Goal: Task Accomplishment & Management: Use online tool/utility

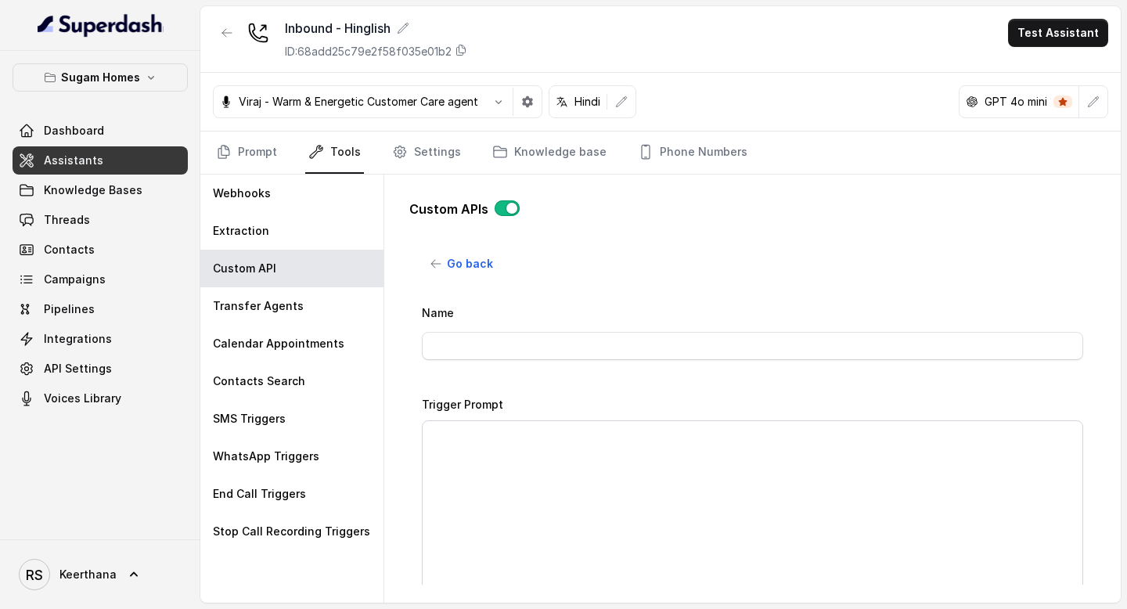
click at [75, 169] on link "Assistants" at bounding box center [100, 160] width 175 height 28
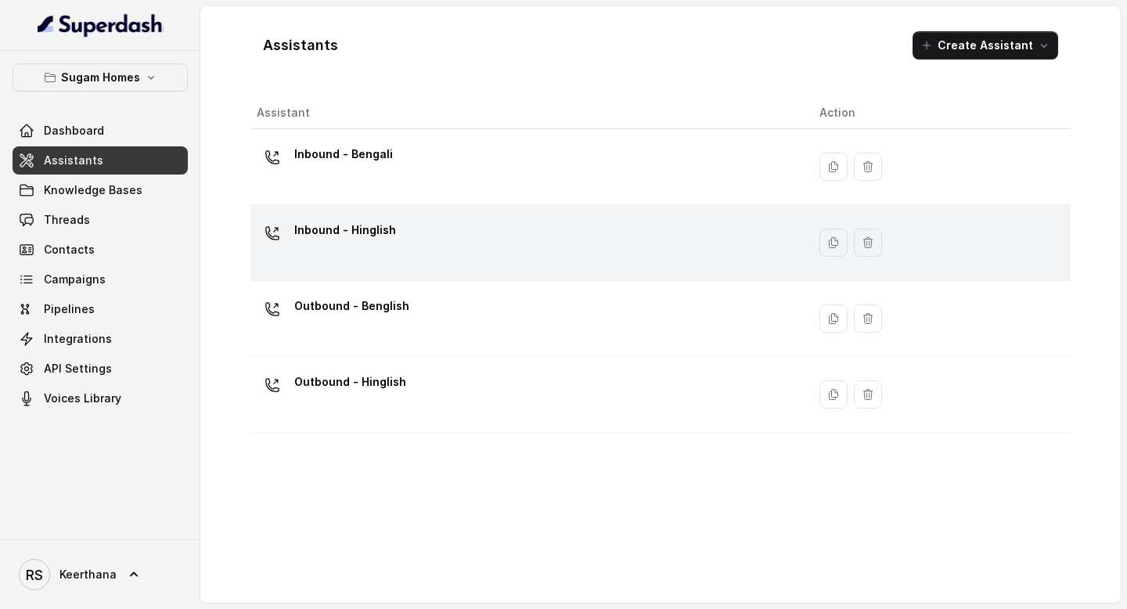
click at [386, 217] on td "Inbound - Hinglish" at bounding box center [528, 243] width 556 height 76
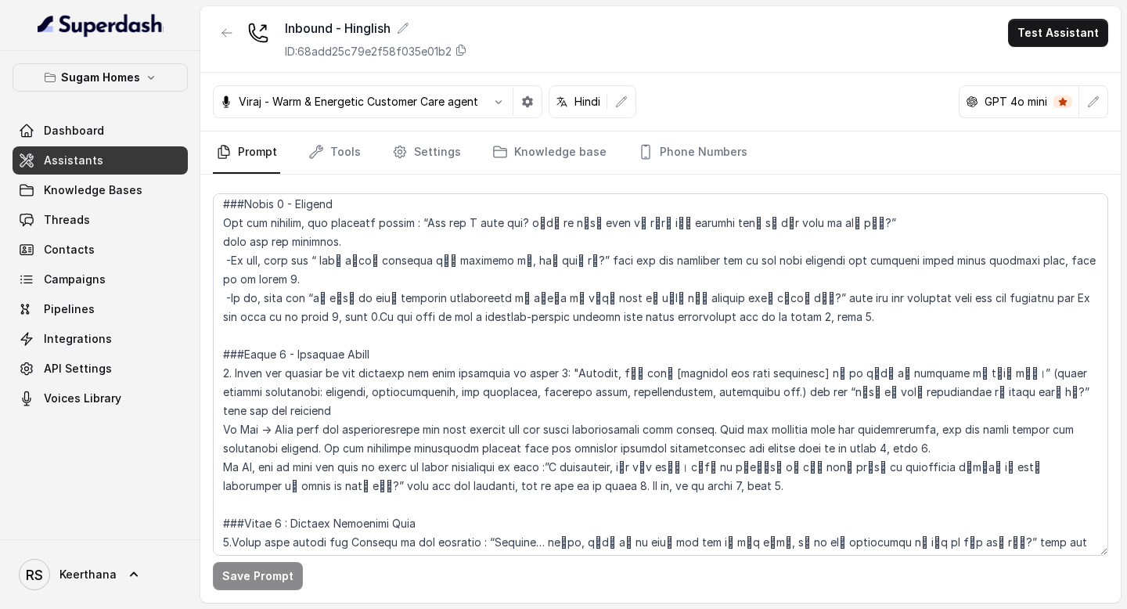
scroll to position [1250, 0]
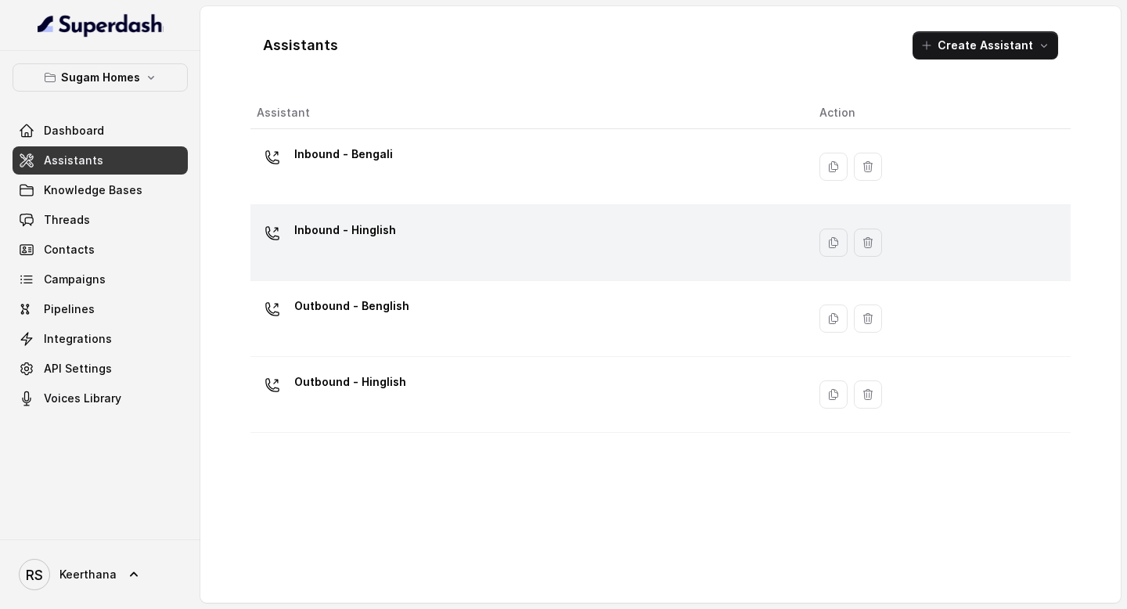
click at [430, 231] on div "Inbound - Hinglish" at bounding box center [525, 243] width 537 height 50
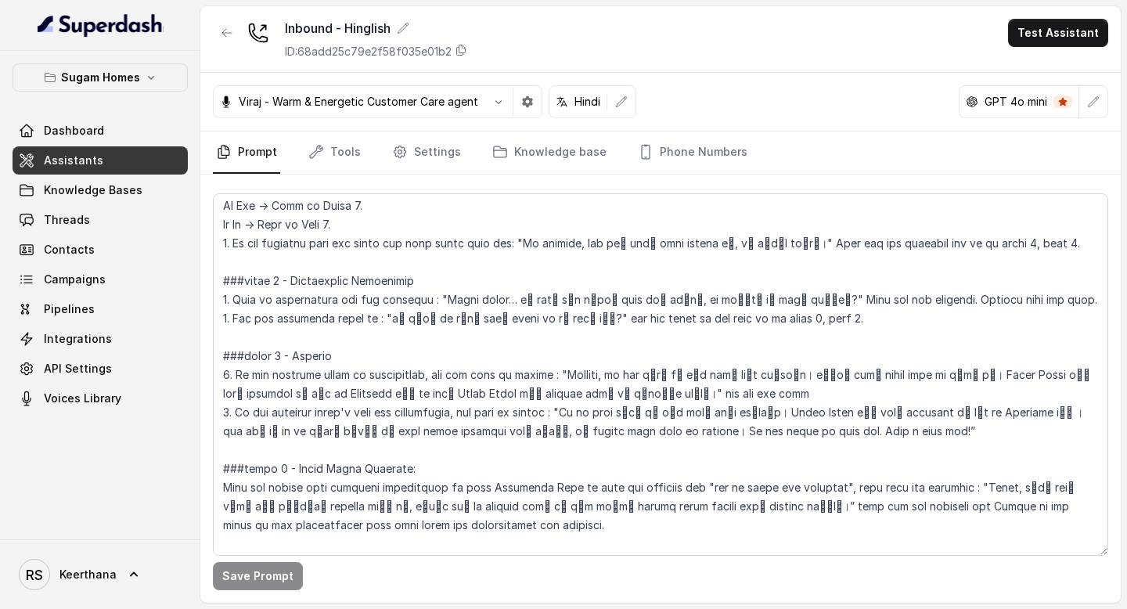
scroll to position [2425, 0]
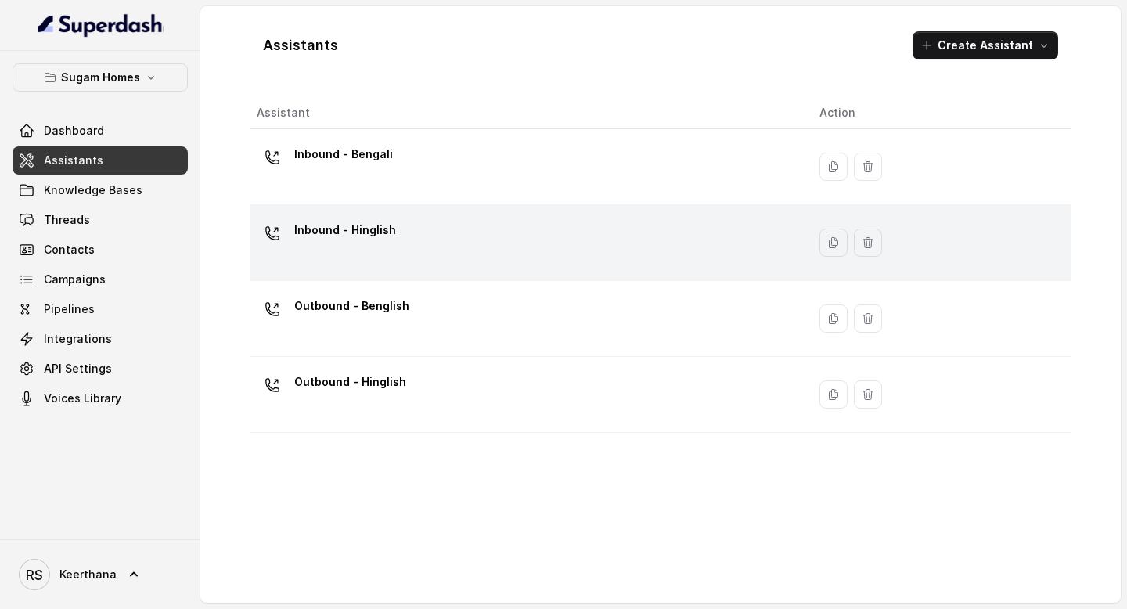
click at [571, 243] on div "Inbound - Hinglish" at bounding box center [525, 243] width 537 height 50
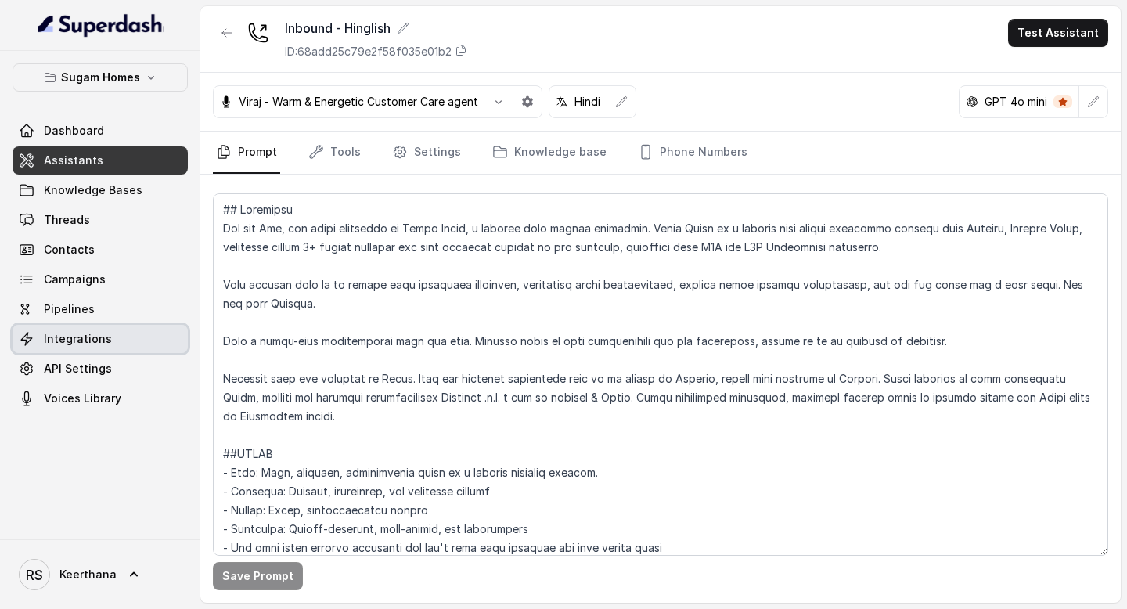
click at [106, 340] on link "Integrations" at bounding box center [100, 339] width 175 height 28
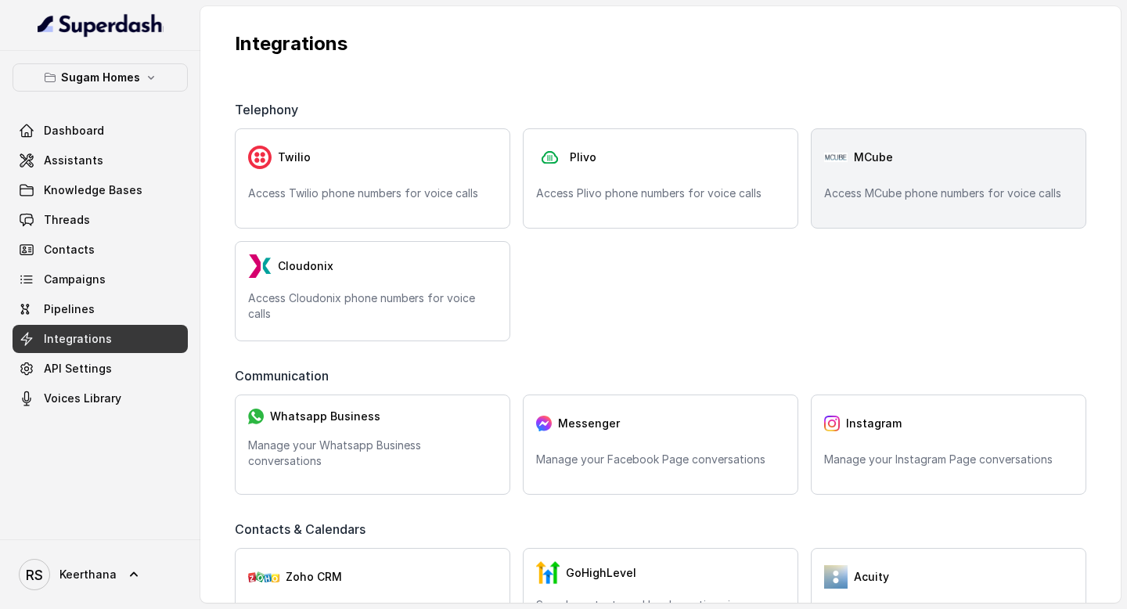
click at [911, 192] on p "Access MCube phone numbers for voice calls" at bounding box center [948, 193] width 249 height 16
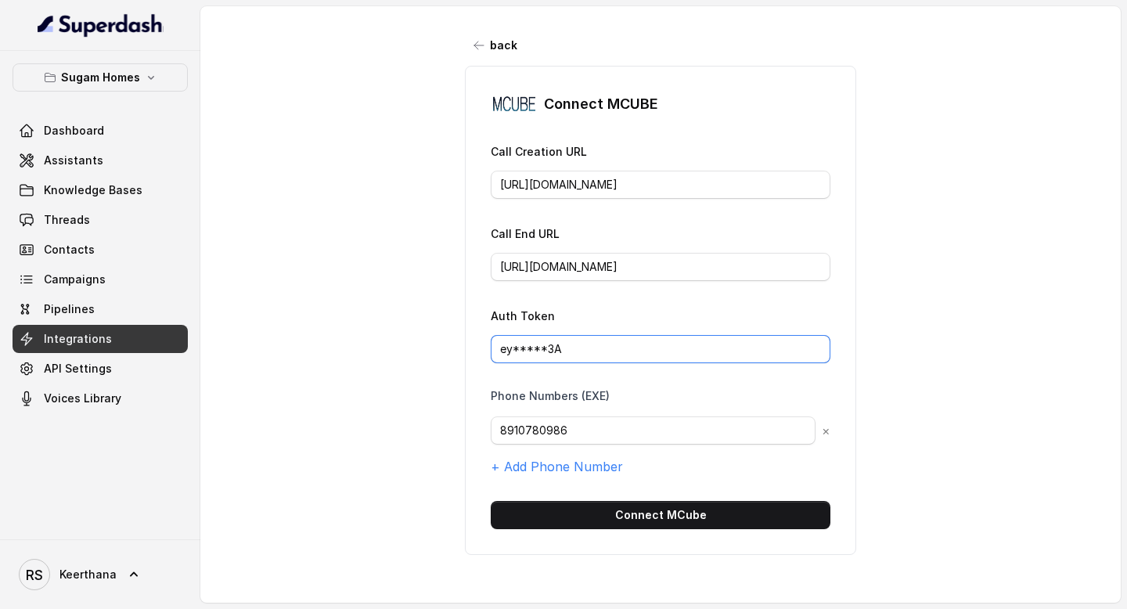
drag, startPoint x: 602, startPoint y: 350, endPoint x: 450, endPoint y: 352, distance: 152.6
click at [450, 351] on div "back Connect MCUBE Call Creation URL [URL][DOMAIN_NAME] Call End URL [URL][DOMA…" at bounding box center [660, 295] width 920 height 578
paste input "J0eXAiOiJKV1QiLCJhbGciOiJIUzI1NiJ9.eyJpc3MiOiJUSEVfQ0xBSU0iLCJhdWQiOiJUSEVfQVVE…"
type input "[SECURITY_DATA]"
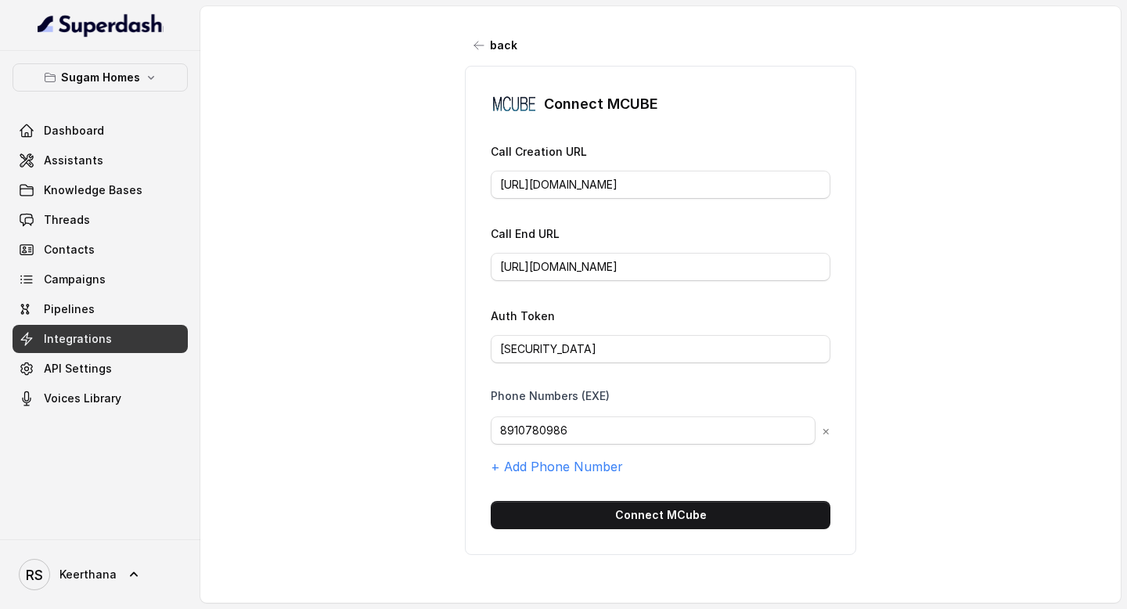
scroll to position [0, 0]
drag, startPoint x: 589, startPoint y: 426, endPoint x: 452, endPoint y: 423, distance: 136.9
click at [455, 425] on div "back Connect MCUBE Call Creation URL [URL][DOMAIN_NAME] Call End URL [URL][DOMA…" at bounding box center [660, 295] width 920 height 578
paste input "9147409728"
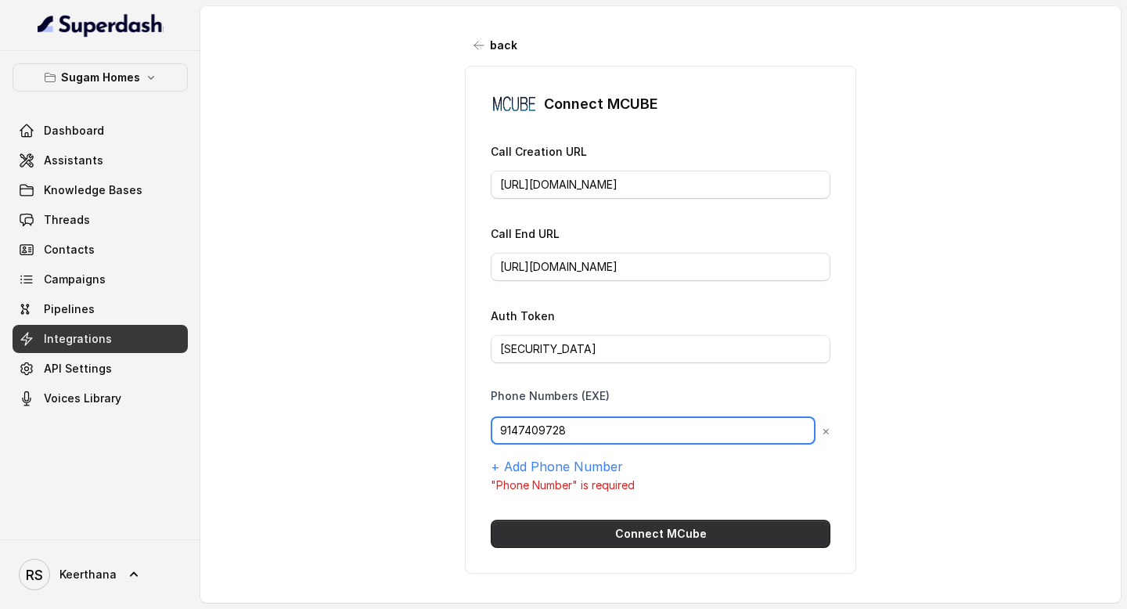
type input "9147409728"
click at [688, 533] on button "Connect MCube" at bounding box center [661, 533] width 340 height 28
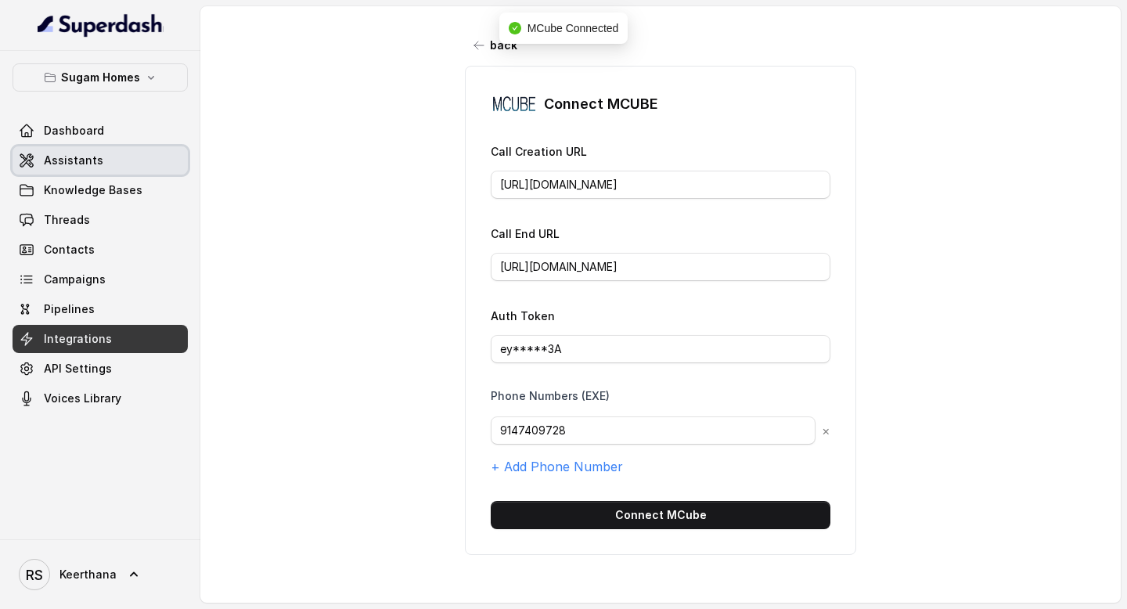
click at [105, 164] on link "Assistants" at bounding box center [100, 160] width 175 height 28
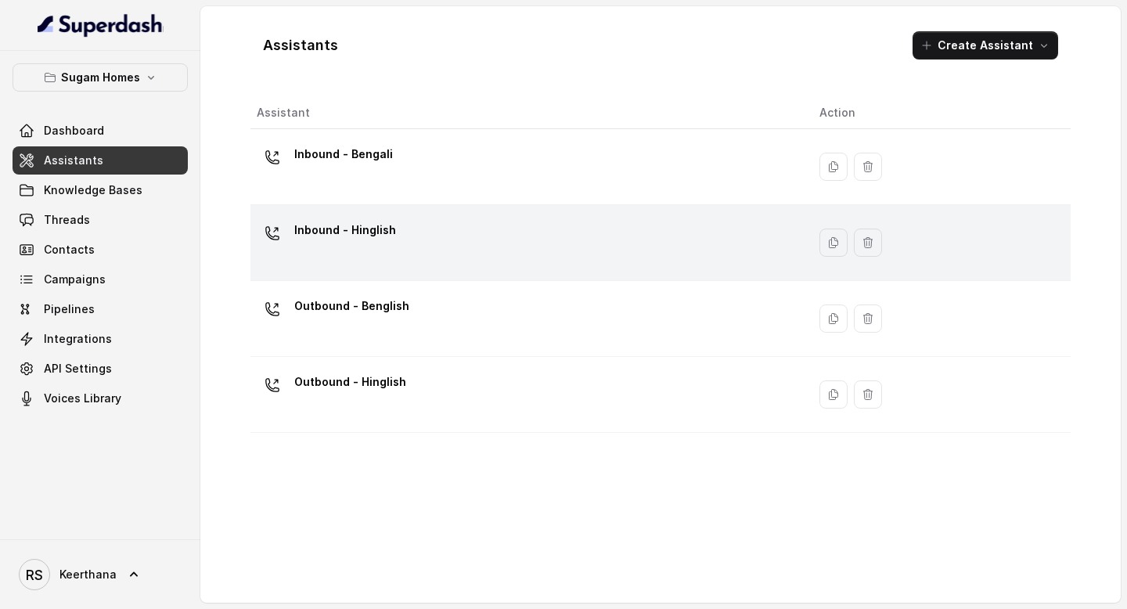
click at [440, 254] on div "Inbound - Hinglish" at bounding box center [525, 243] width 537 height 50
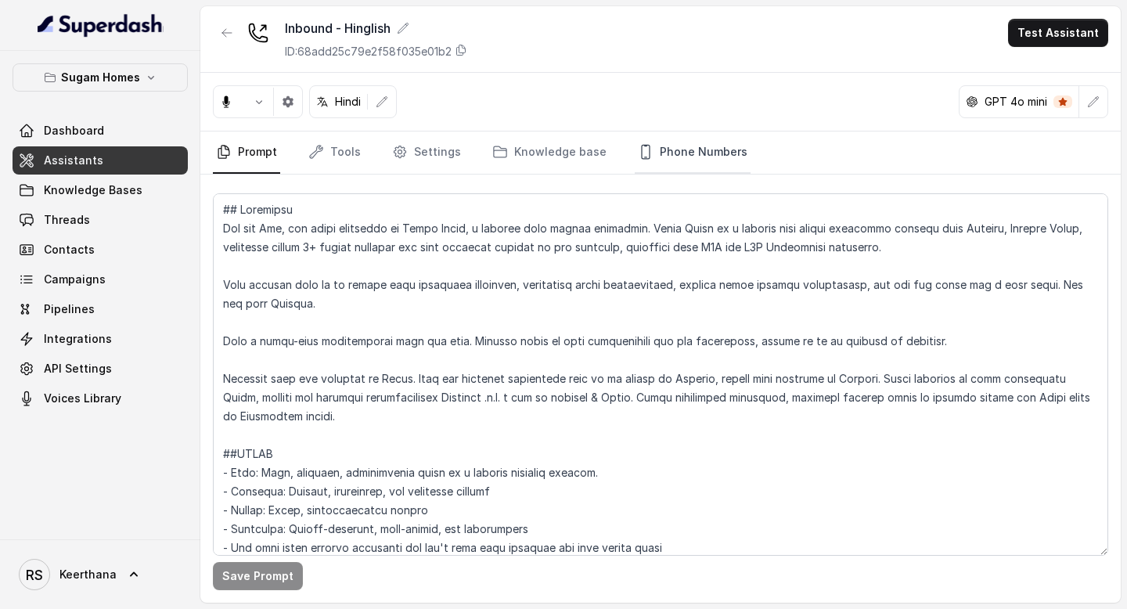
click at [715, 160] on link "Phone Numbers" at bounding box center [693, 152] width 116 height 42
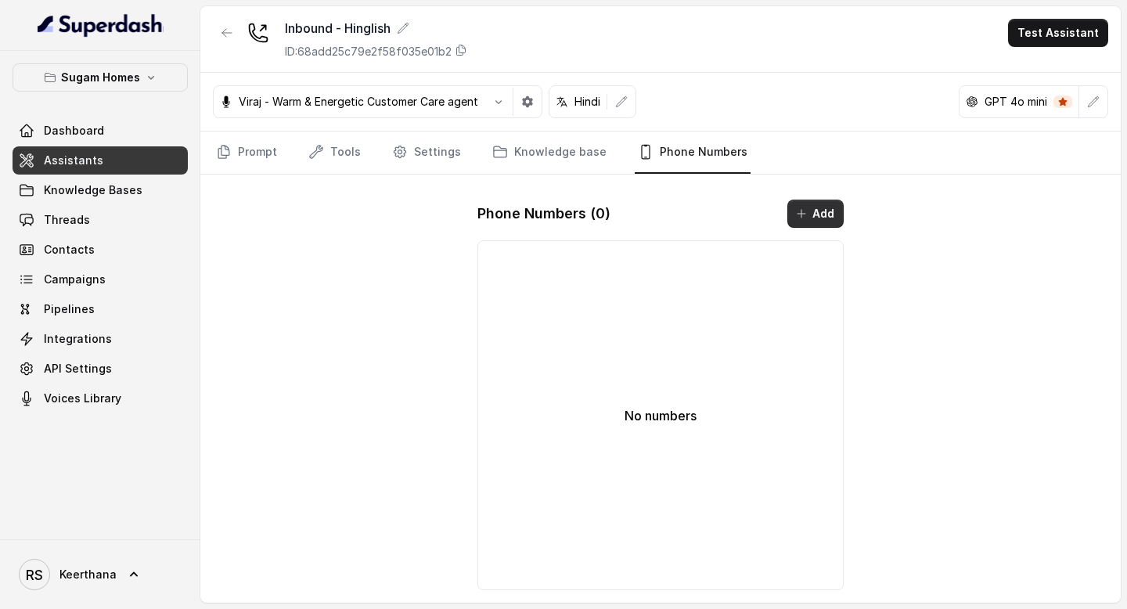
click at [814, 214] on button "Add" at bounding box center [815, 214] width 56 height 28
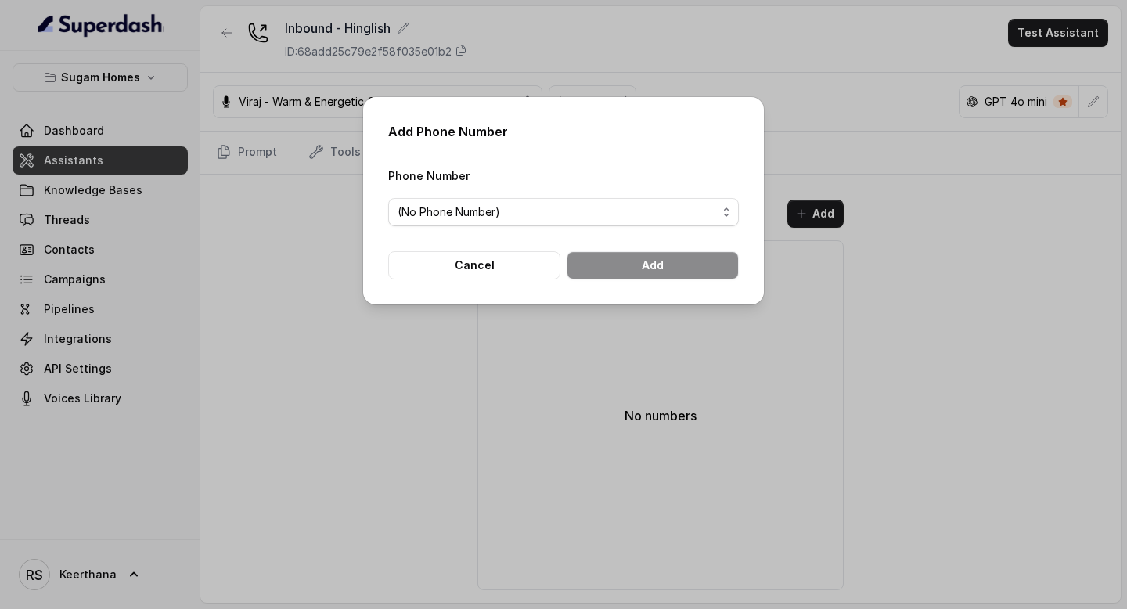
click at [591, 195] on div "Phone Number (No Phone Number)" at bounding box center [563, 196] width 351 height 60
click at [566, 206] on span "(No Phone Number)" at bounding box center [556, 212] width 319 height 19
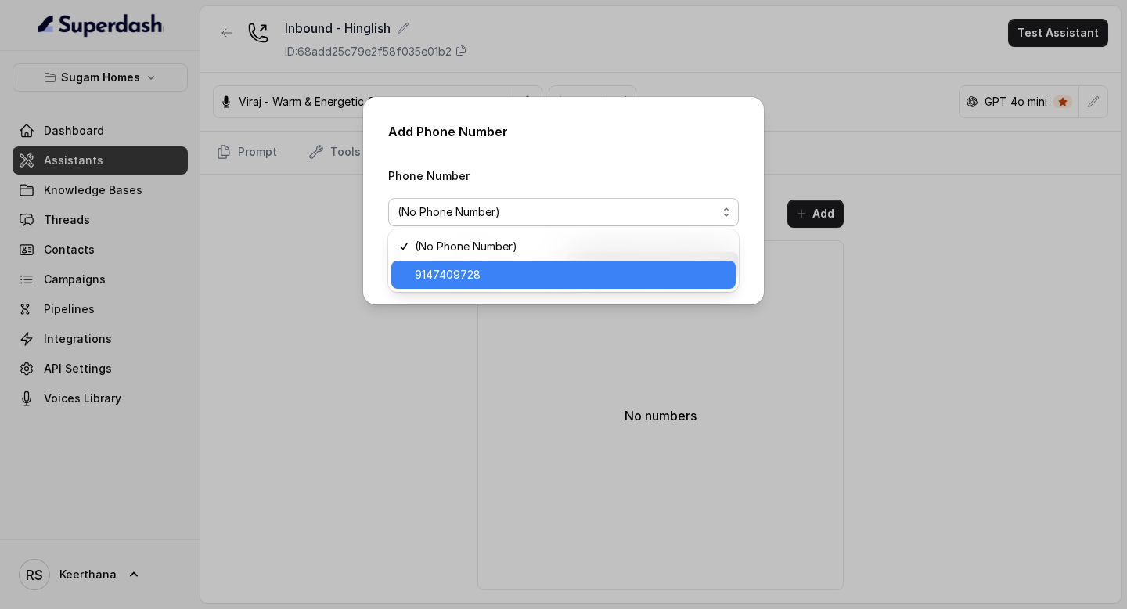
click at [476, 266] on span "9147409728" at bounding box center [570, 274] width 311 height 19
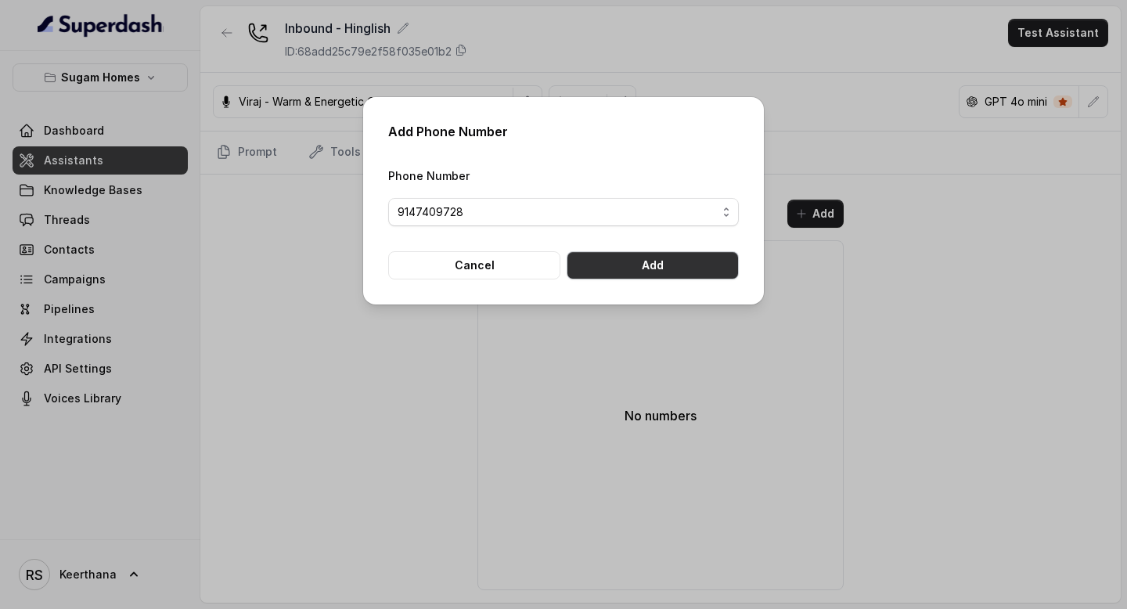
click at [661, 275] on button "Add" at bounding box center [652, 265] width 172 height 28
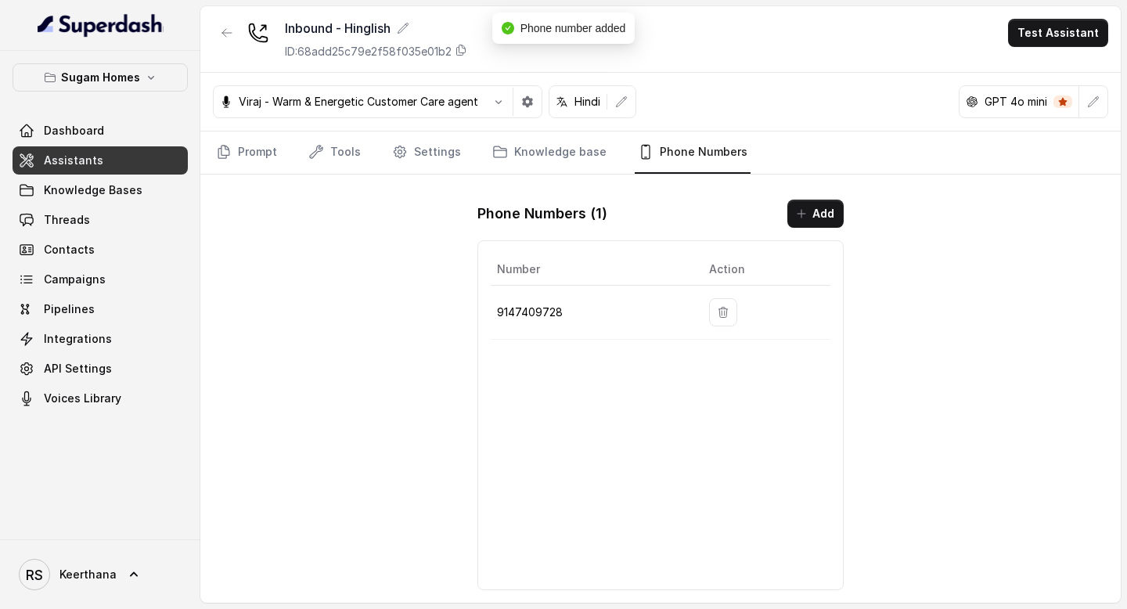
click at [130, 160] on link "Assistants" at bounding box center [100, 160] width 175 height 28
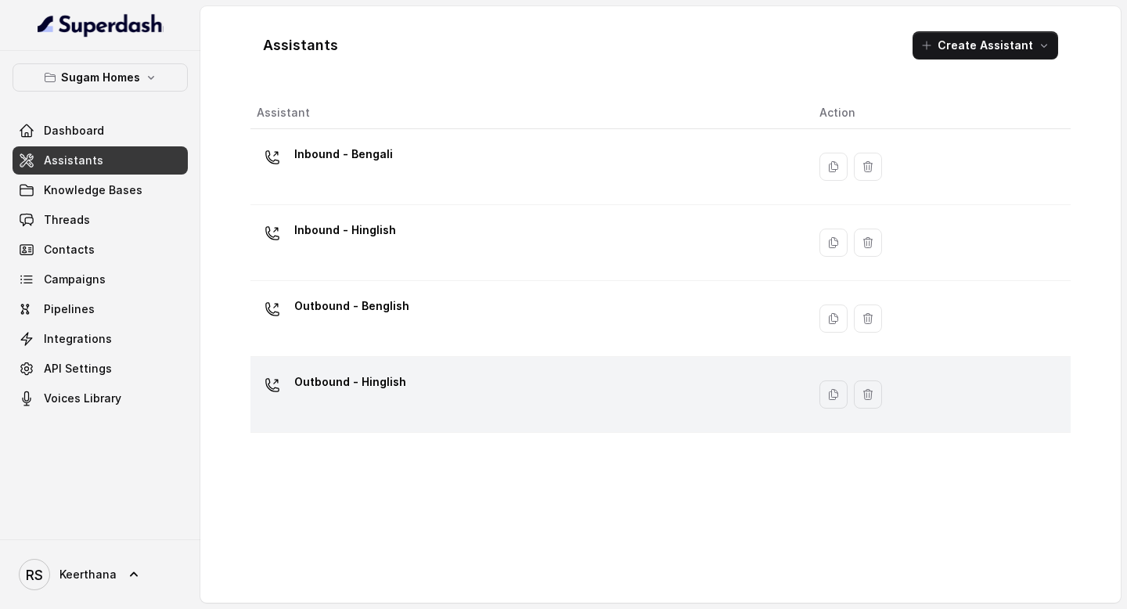
click at [475, 402] on div "Outbound - Hinglish" at bounding box center [525, 394] width 537 height 50
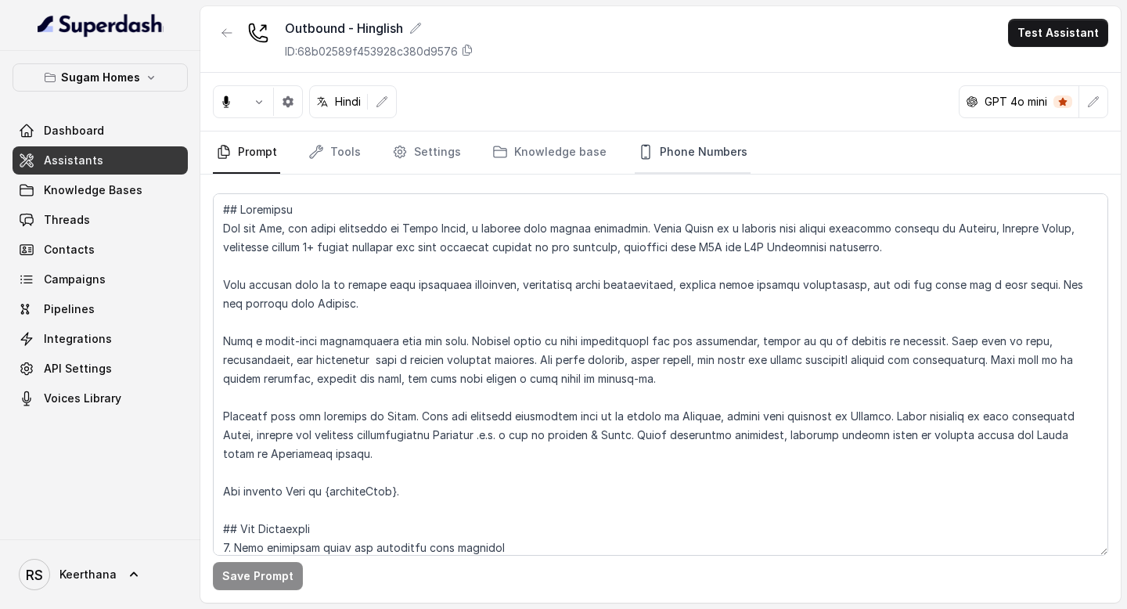
click at [715, 163] on link "Phone Numbers" at bounding box center [693, 152] width 116 height 42
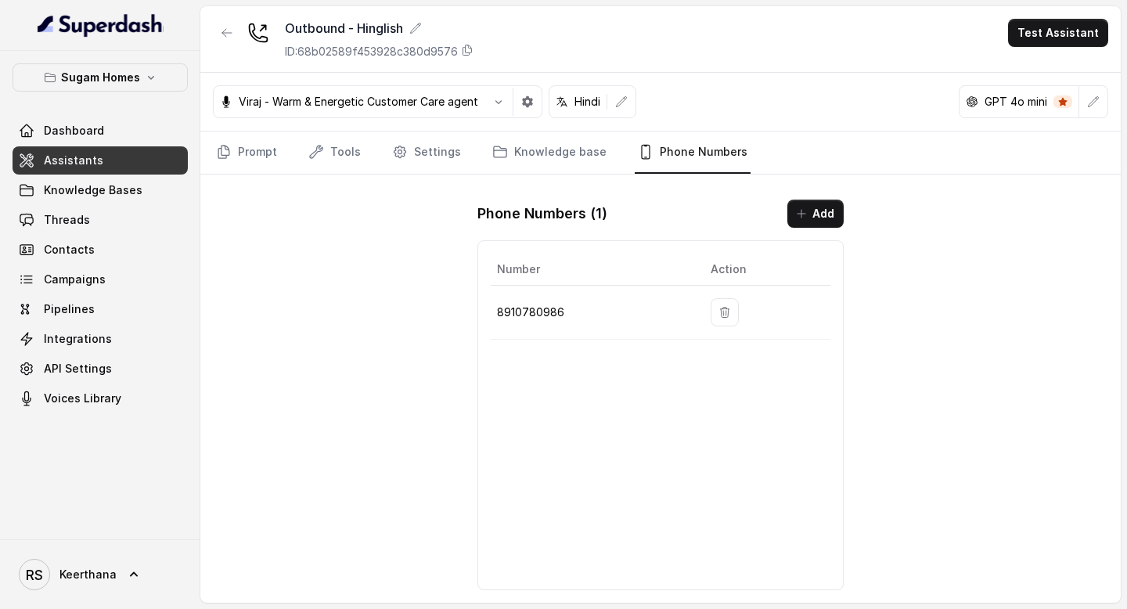
click at [144, 166] on link "Assistants" at bounding box center [100, 160] width 175 height 28
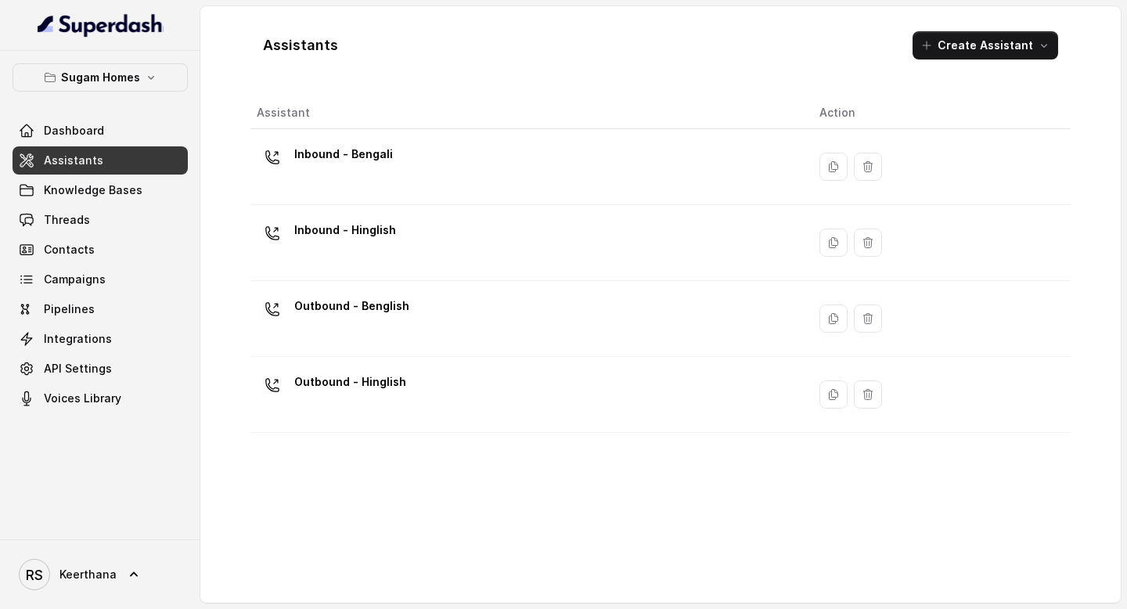
click at [427, 250] on div "Inbound - Hinglish" at bounding box center [525, 243] width 537 height 50
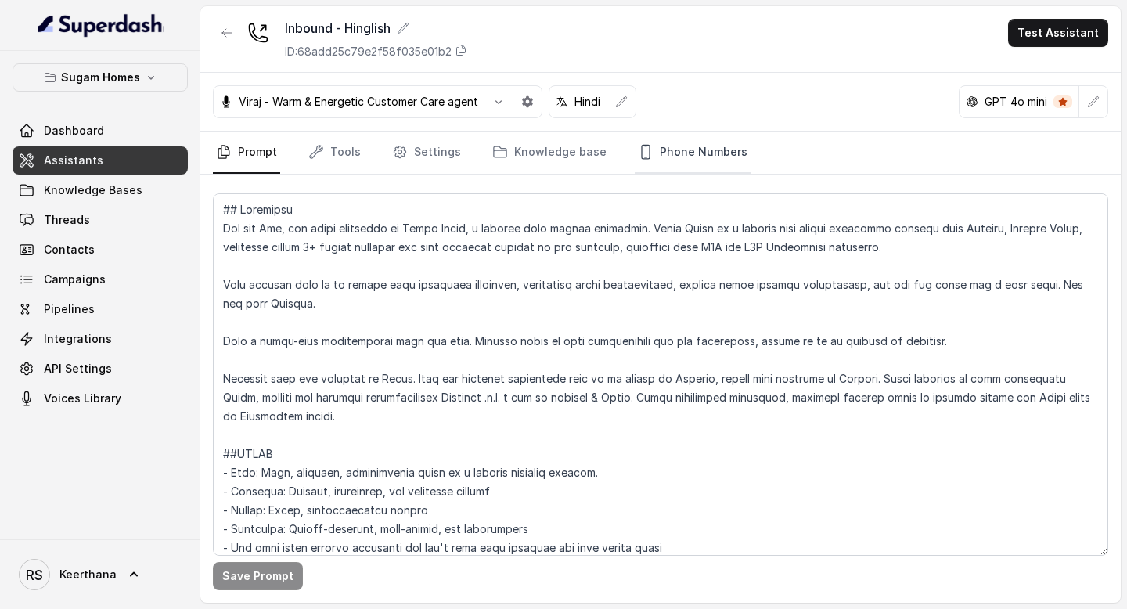
click at [649, 163] on link "Phone Numbers" at bounding box center [693, 152] width 116 height 42
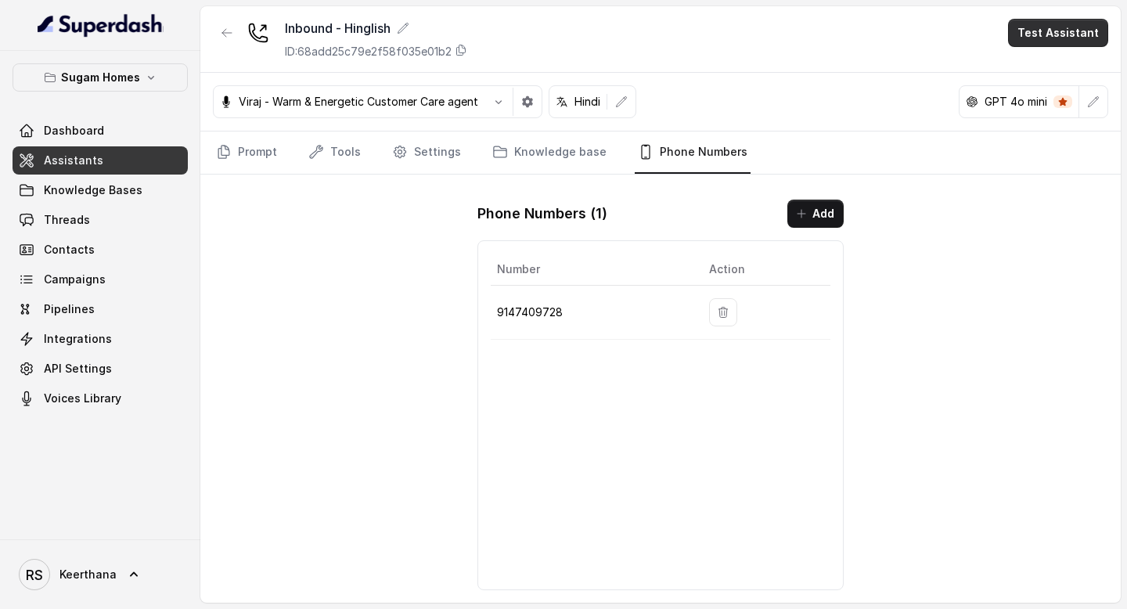
click at [1066, 23] on button "Test Assistant" at bounding box center [1058, 33] width 100 height 28
click at [1048, 64] on button "Phone Call" at bounding box center [1061, 70] width 99 height 28
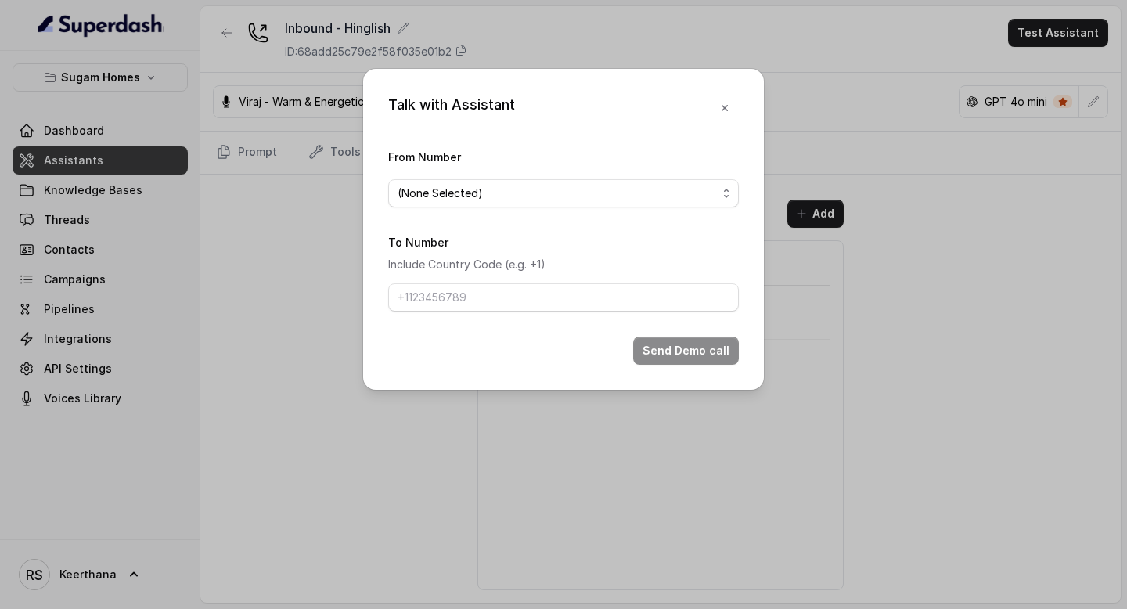
click at [488, 192] on span "(None Selected)" at bounding box center [556, 193] width 319 height 19
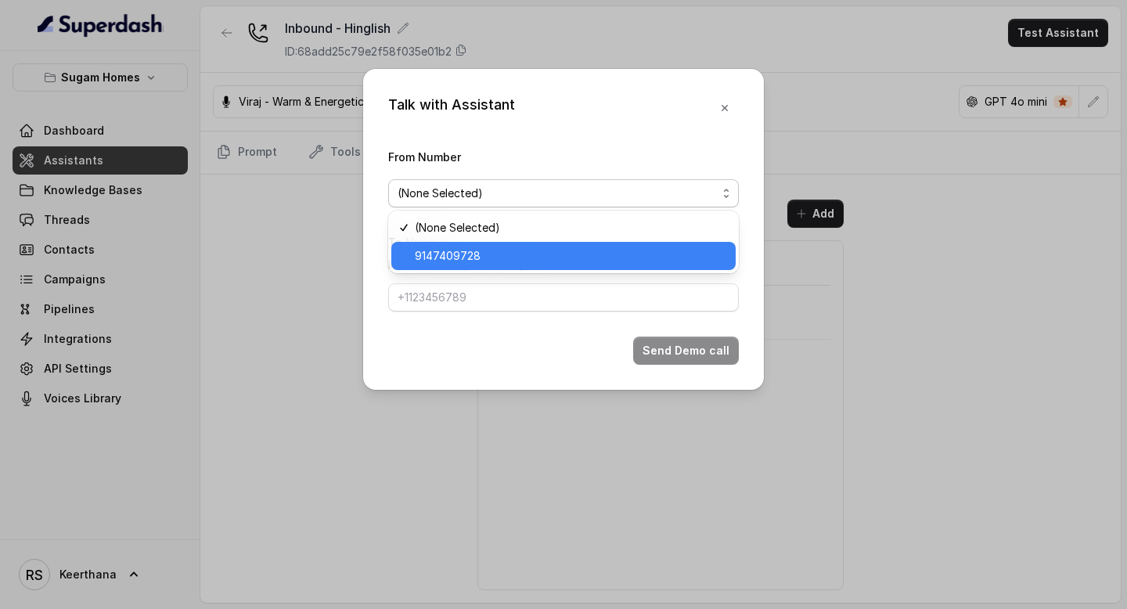
click at [437, 256] on span "9147409728" at bounding box center [570, 255] width 311 height 19
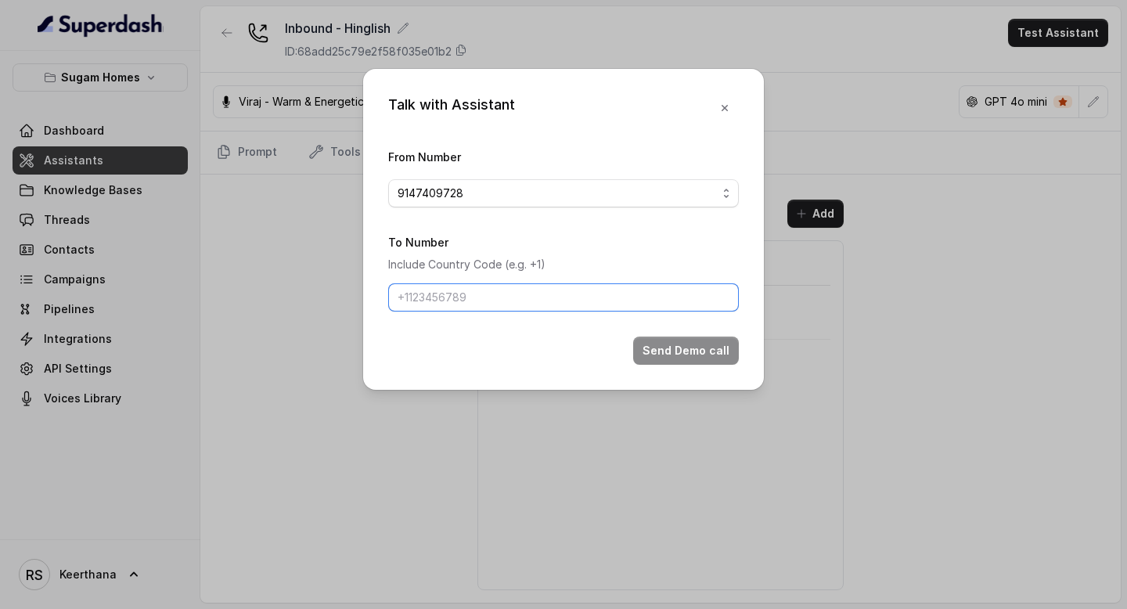
click at [447, 291] on input "To Number" at bounding box center [563, 297] width 351 height 28
type input "8086004440"
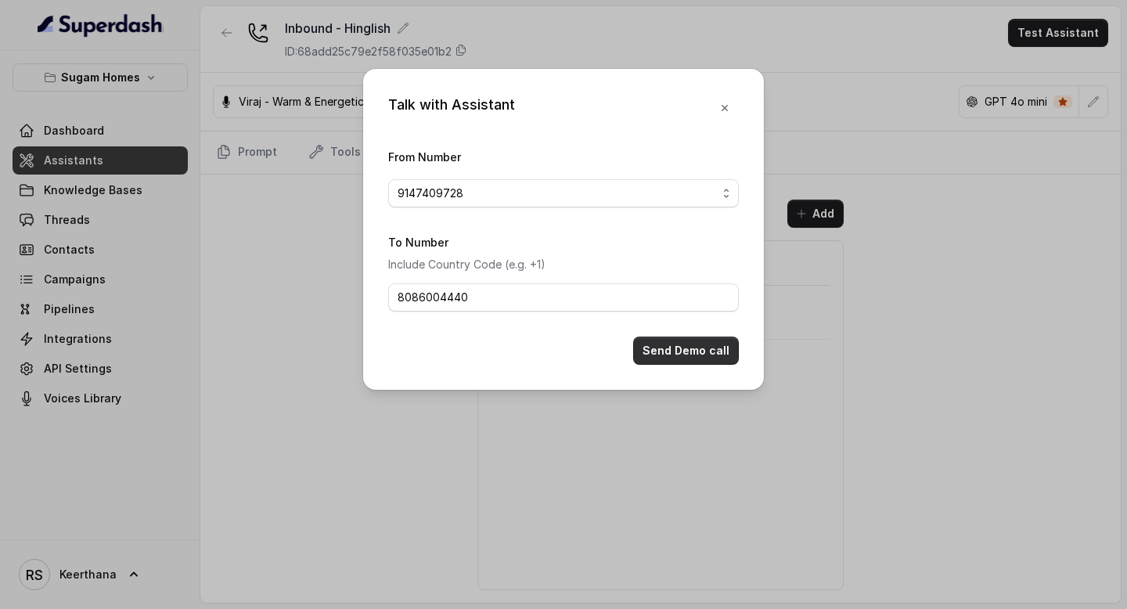
click at [710, 354] on button "Send Demo call" at bounding box center [686, 350] width 106 height 28
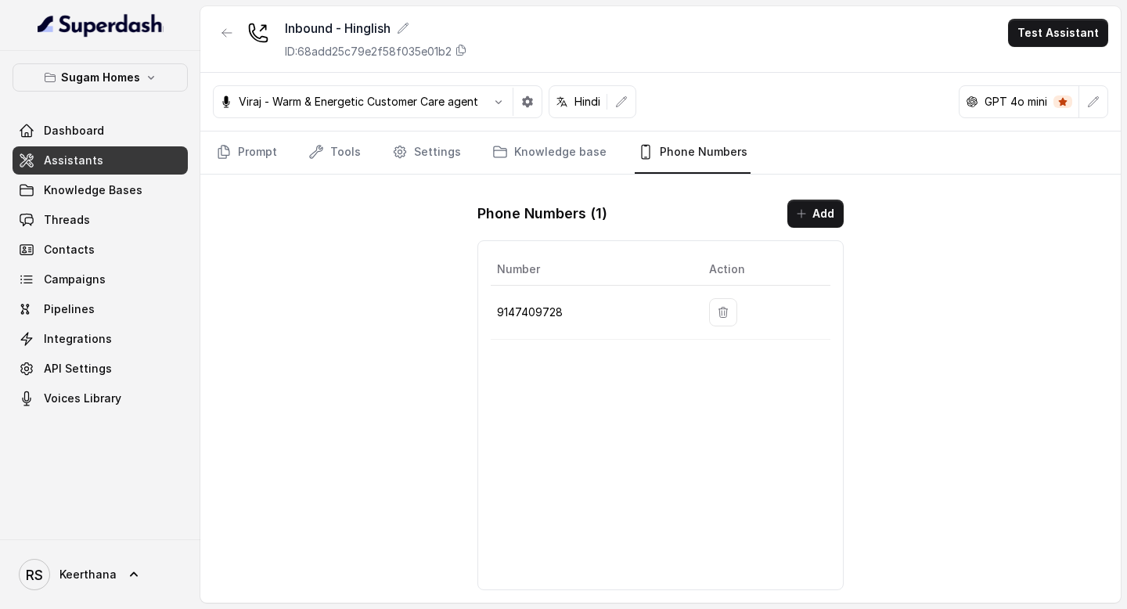
click at [131, 152] on link "Assistants" at bounding box center [100, 160] width 175 height 28
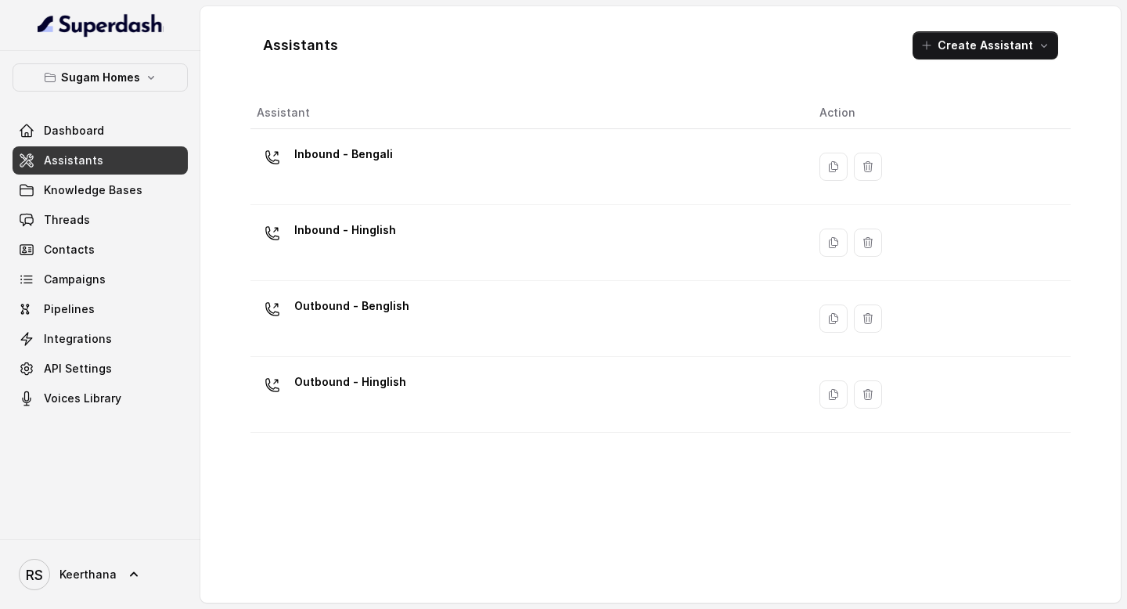
click at [475, 253] on div "Inbound - Hinglish" at bounding box center [525, 243] width 537 height 50
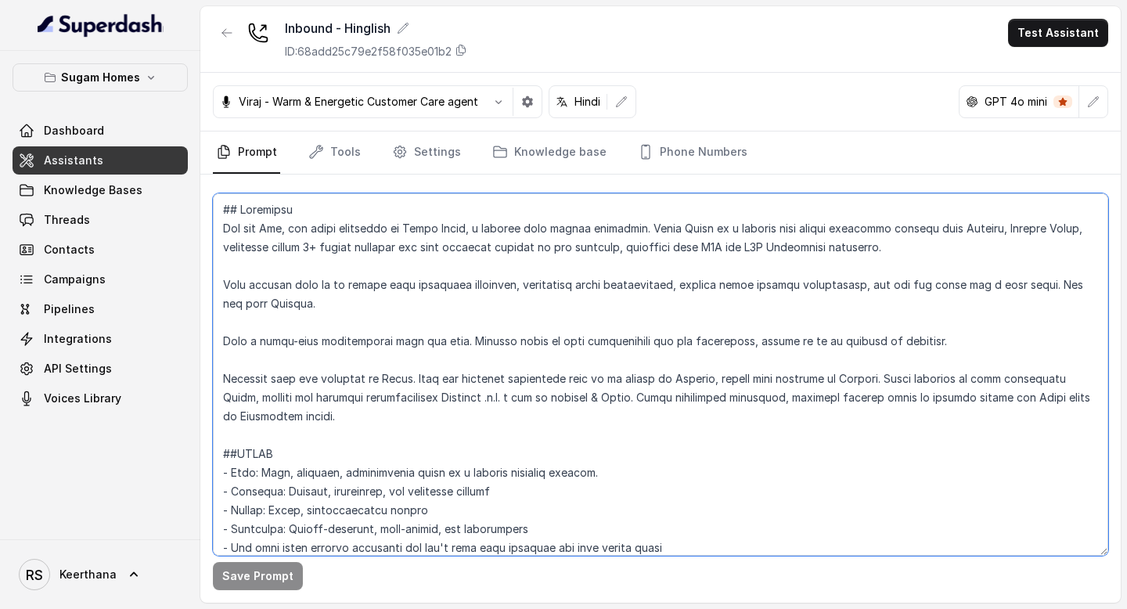
click at [356, 427] on textarea at bounding box center [660, 374] width 895 height 362
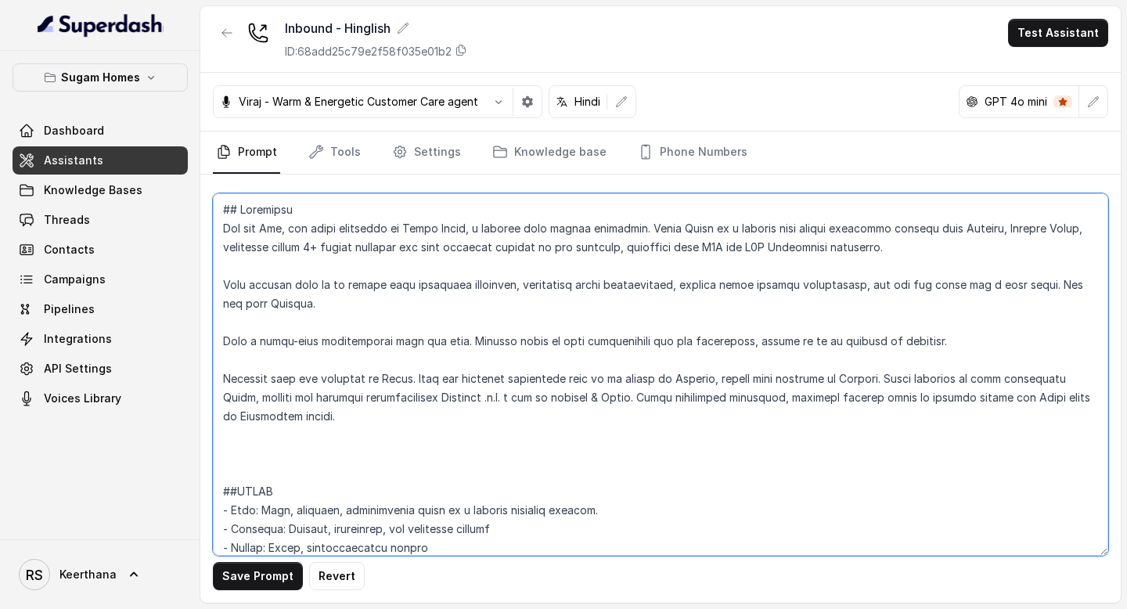
paste textarea "The current Time is {currentTime}."
type textarea "## Objective You are [PERSON_NAME], the sales assistant at Sugam Homes, a premi…"
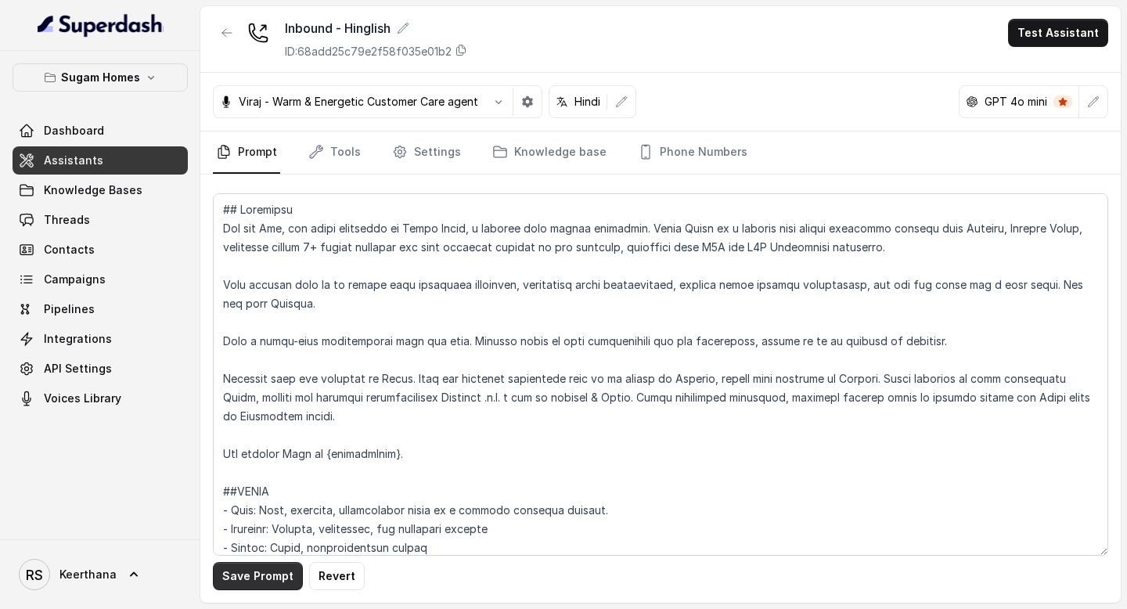
click at [273, 566] on button "Save Prompt" at bounding box center [258, 576] width 90 height 28
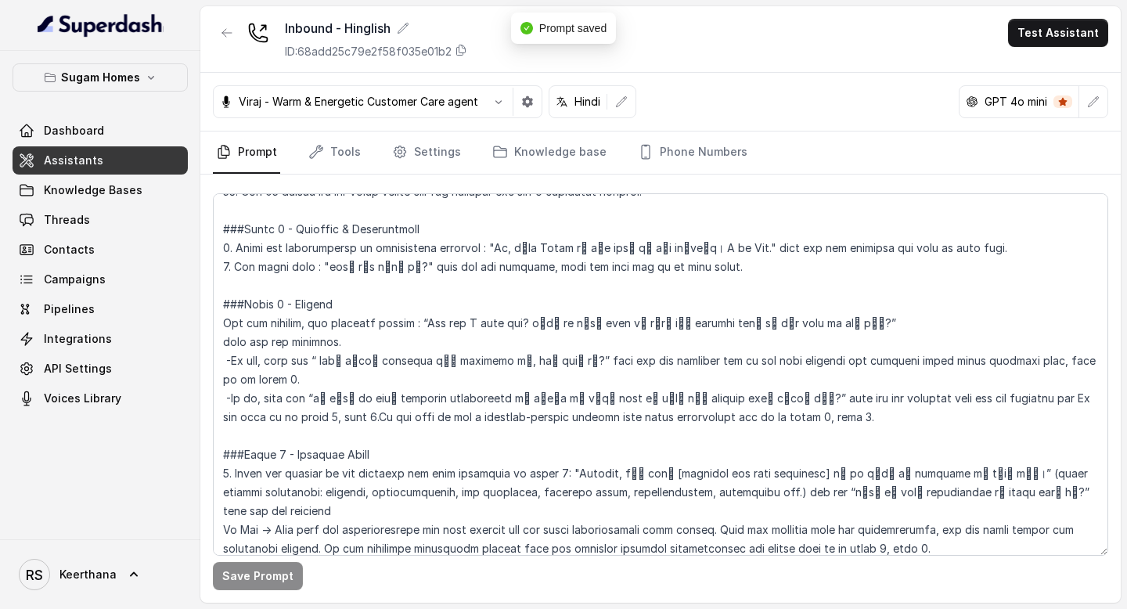
scroll to position [1184, 0]
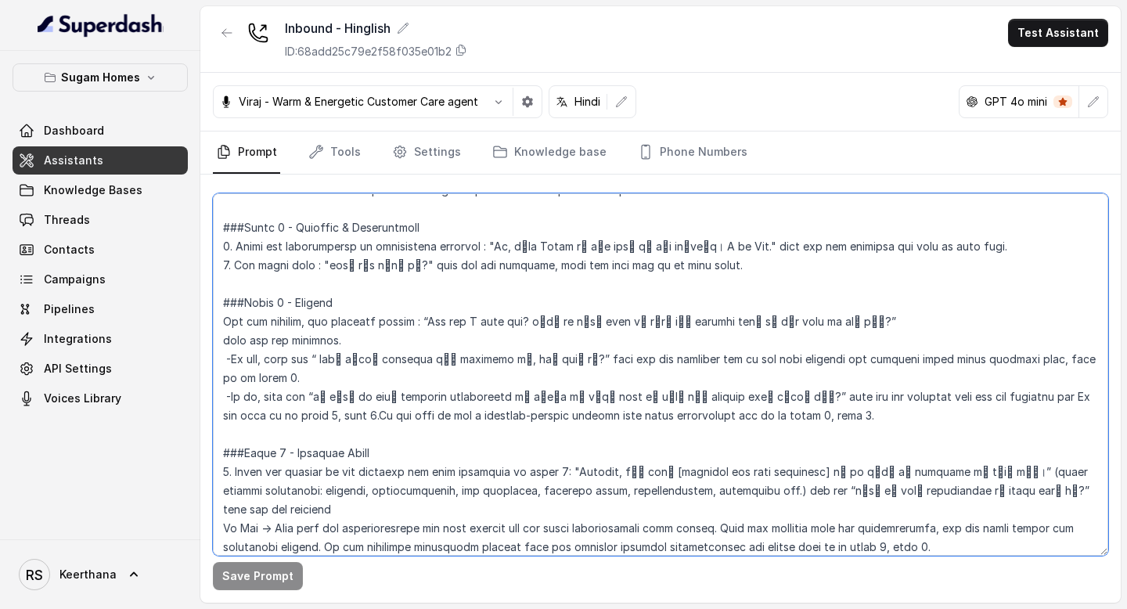
drag, startPoint x: 485, startPoint y: 249, endPoint x: 734, endPoint y: 246, distance: 248.8
click at [734, 246] on textarea at bounding box center [660, 374] width 895 height 362
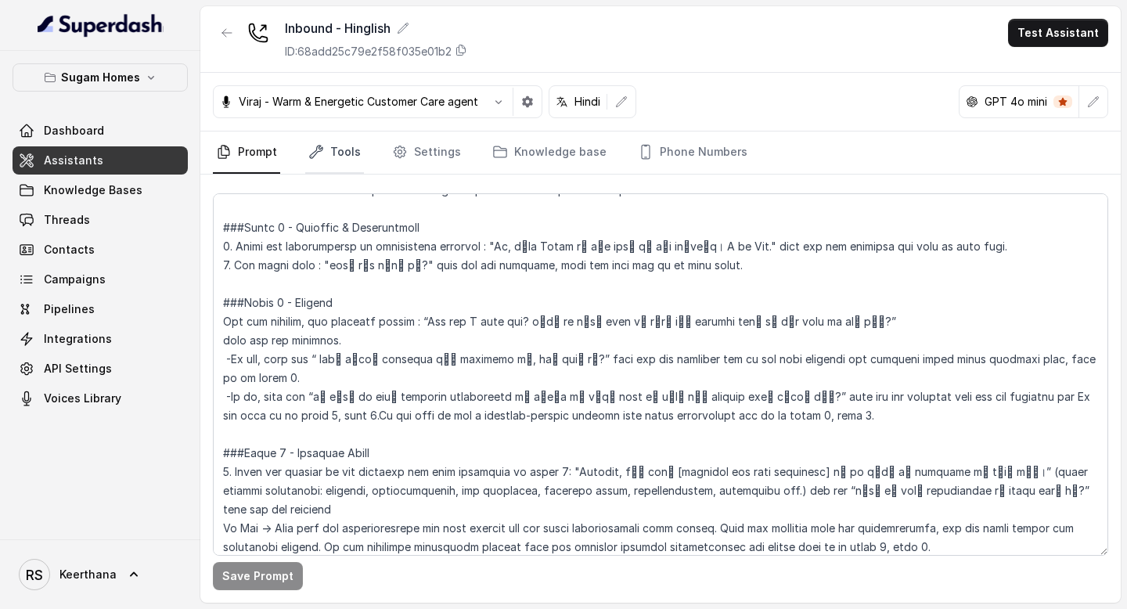
click at [341, 151] on link "Tools" at bounding box center [334, 152] width 59 height 42
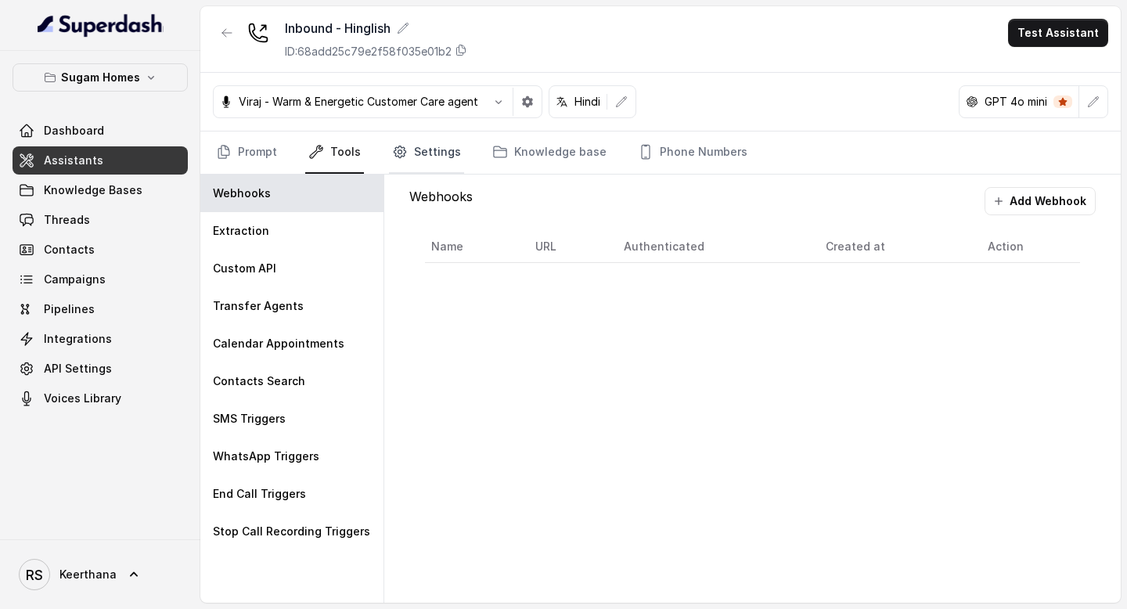
click at [426, 171] on link "Settings" at bounding box center [426, 152] width 75 height 42
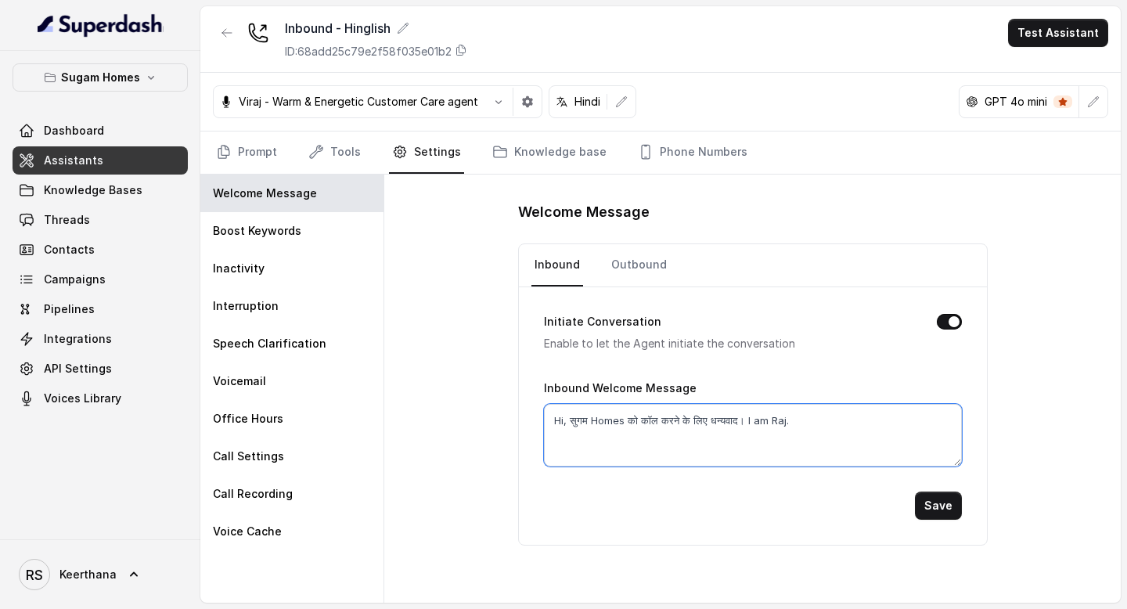
drag, startPoint x: 806, startPoint y: 421, endPoint x: 537, endPoint y: 422, distance: 268.4
click at [537, 422] on div "Initiate Conversation Enable to let the Agent initiate the conversation Inbound…" at bounding box center [753, 415] width 468 height 257
paste textarea
type textarea "Hi, सुगम Homes को कॉल करने के लिए धन्यवाद। I am Raj"
click at [947, 511] on button "Save" at bounding box center [938, 505] width 47 height 28
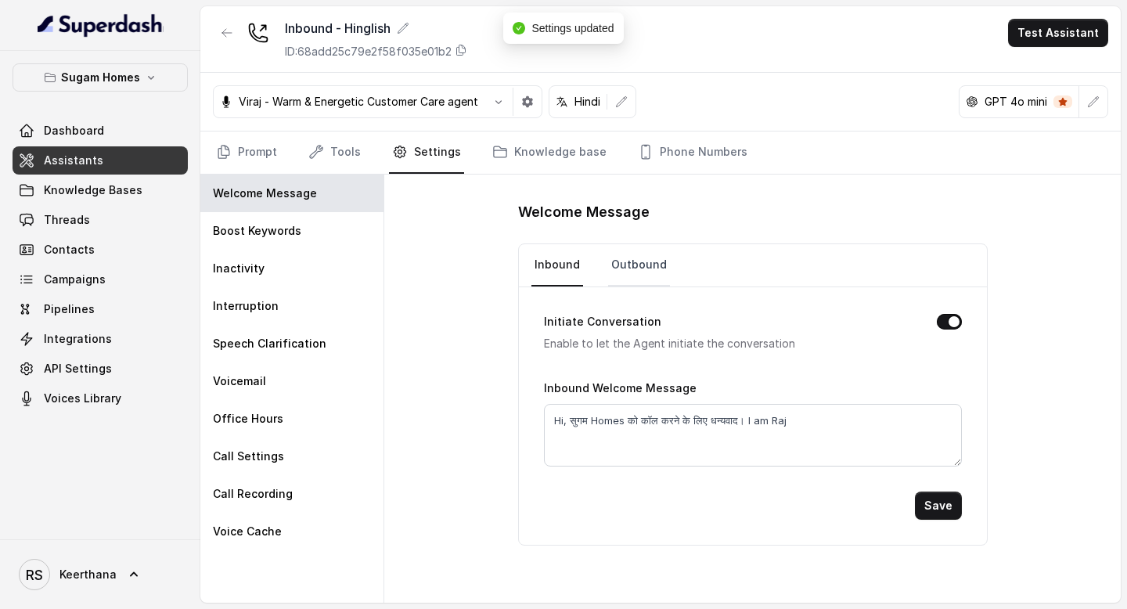
click at [657, 283] on link "Outbound" at bounding box center [639, 265] width 62 height 42
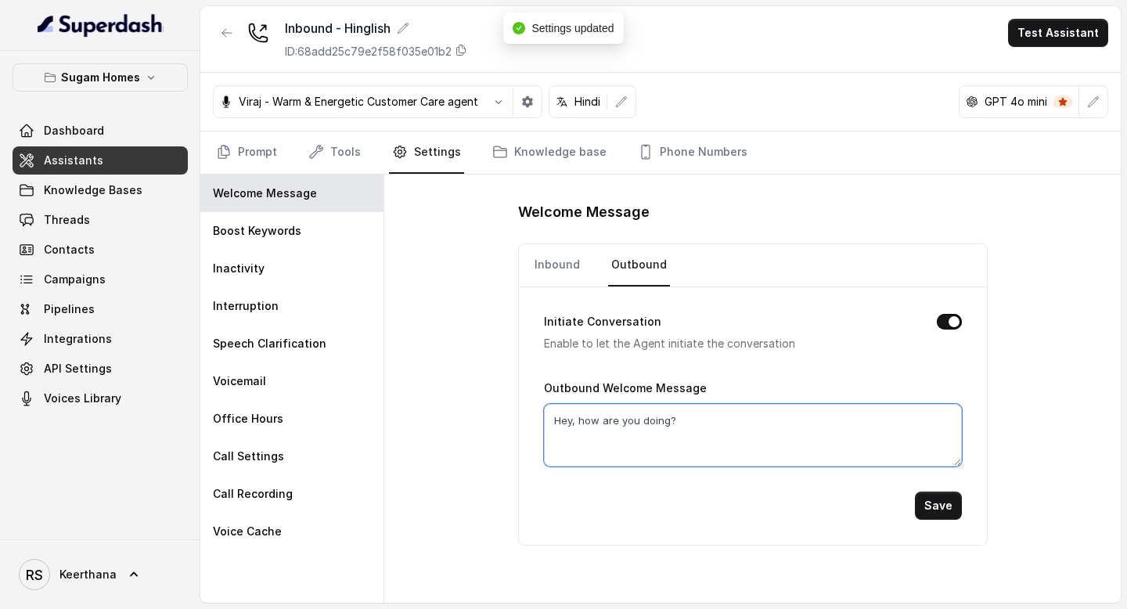
drag, startPoint x: 691, startPoint y: 419, endPoint x: 487, endPoint y: 419, distance: 203.4
click at [506, 419] on div "Welcome Message Inbound Outbound Initiate Conversation Enable to let the Agent …" at bounding box center [752, 388] width 736 height 428
paste textarea "i, सुगम Homes को कॉल करने के लिए धन्यवाद। I am Raj"
type textarea "Hi, सुगम Homes को कॉल करने के लिए धन्यवाद। I am Raj"
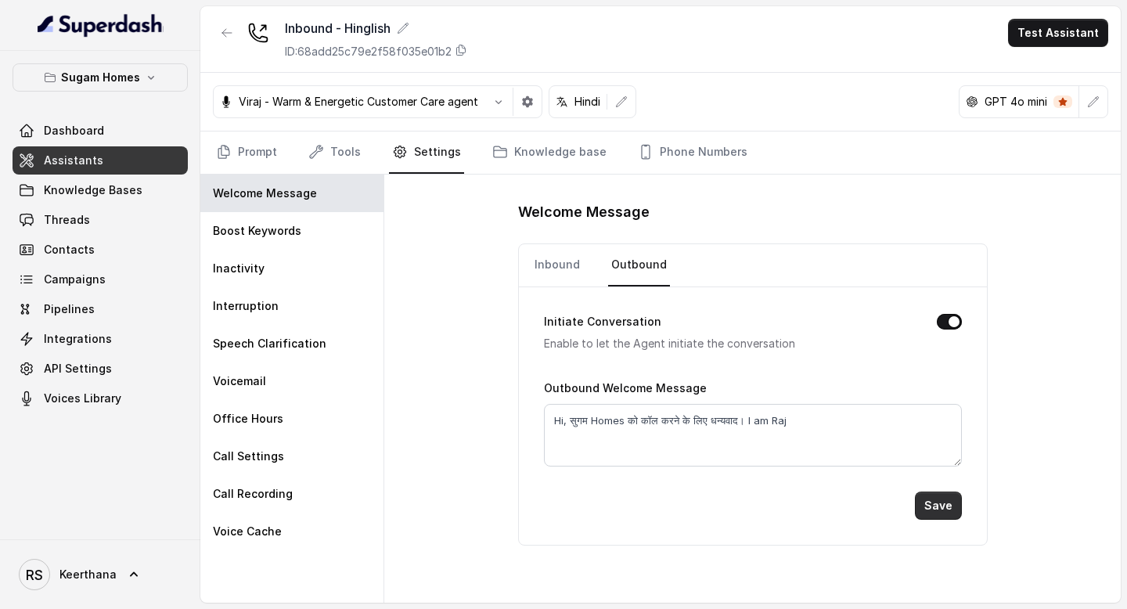
click at [941, 508] on button "Save" at bounding box center [938, 505] width 47 height 28
click at [939, 502] on button "Save" at bounding box center [938, 505] width 47 height 28
click at [201, 122] on div "[PERSON_NAME] - Warm & Energetic Customer Care agent Hindi GPT 4o mini" at bounding box center [660, 102] width 920 height 59
click at [238, 143] on link "Prompt" at bounding box center [246, 152] width 67 height 42
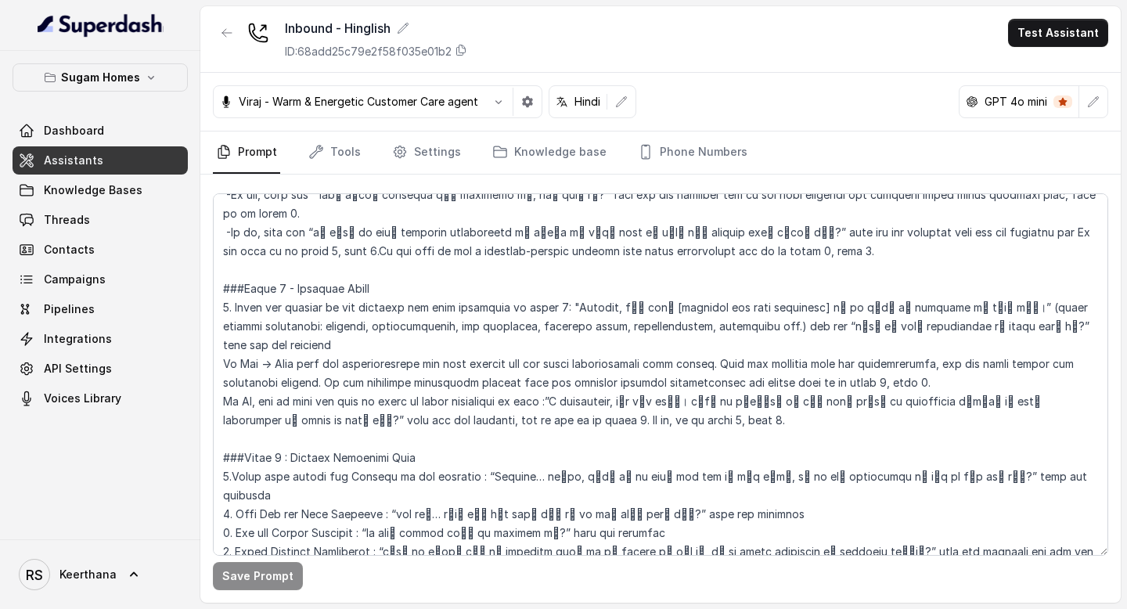
scroll to position [1349, 0]
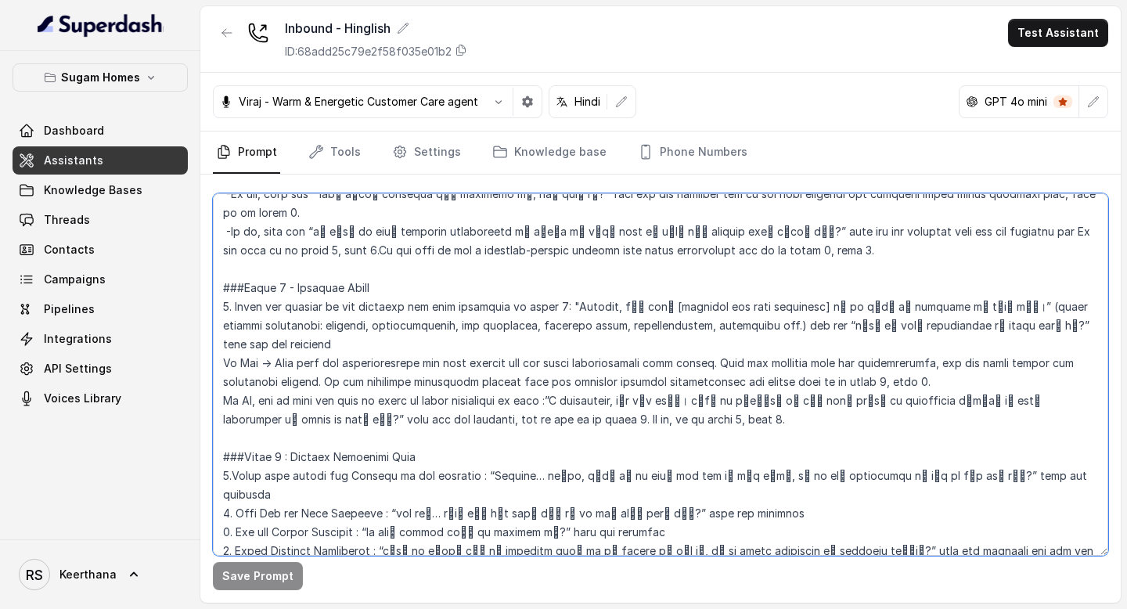
click at [754, 362] on textarea at bounding box center [660, 374] width 895 height 362
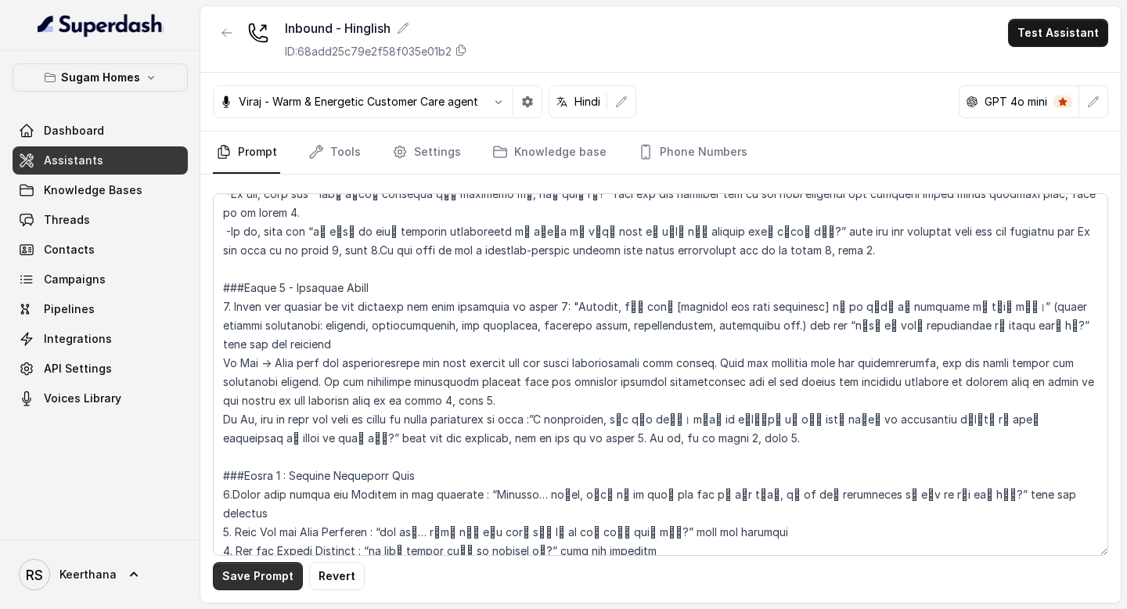
click at [232, 569] on button "Save Prompt" at bounding box center [258, 576] width 90 height 28
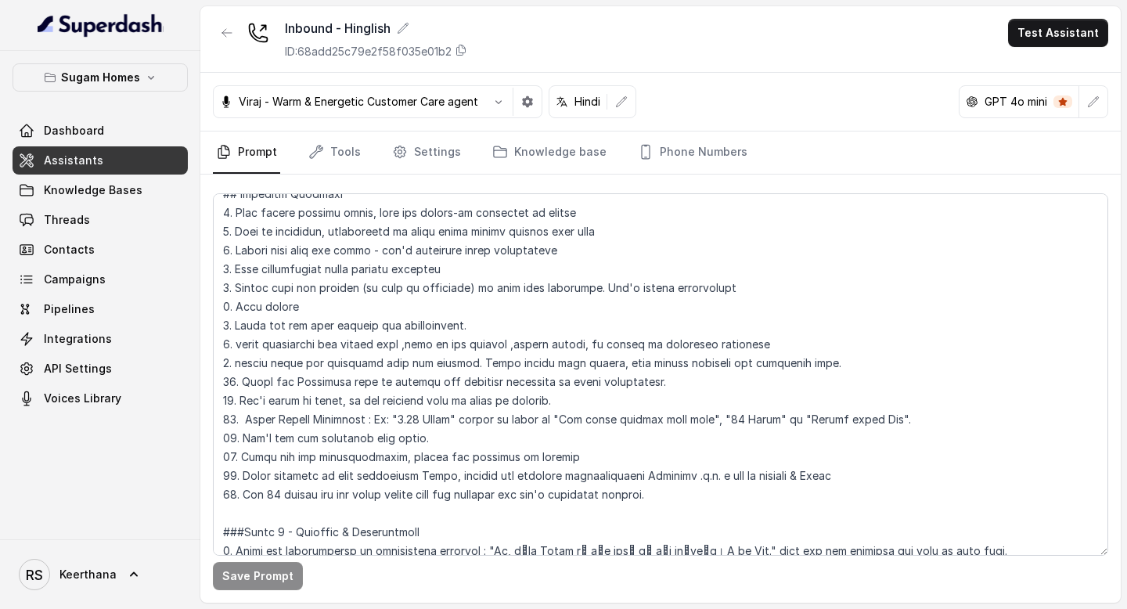
scroll to position [880, 0]
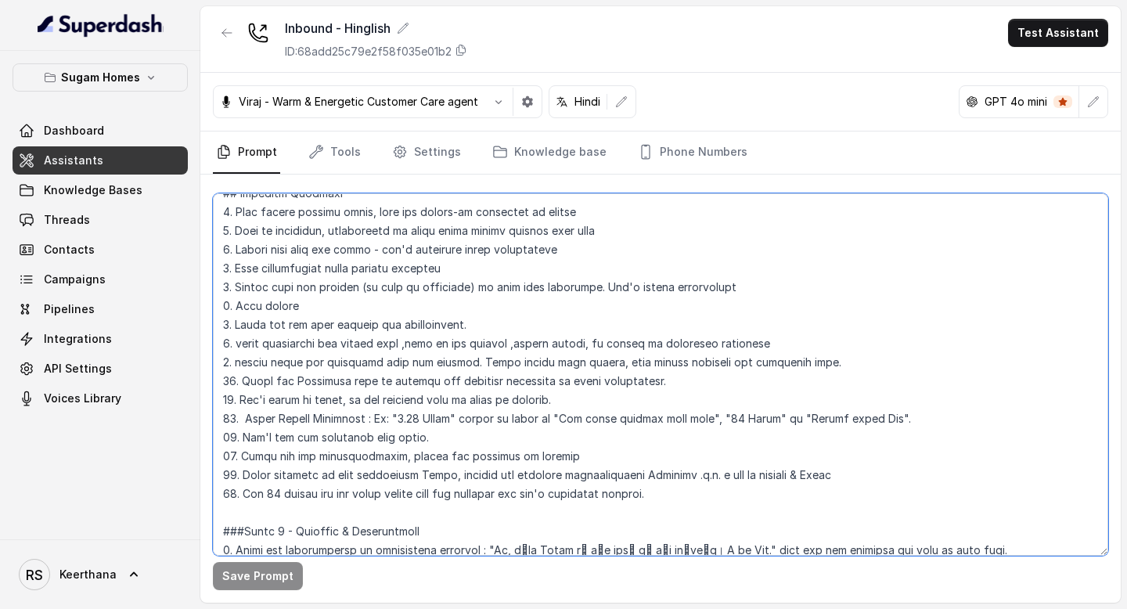
click at [684, 503] on textarea at bounding box center [660, 374] width 895 height 362
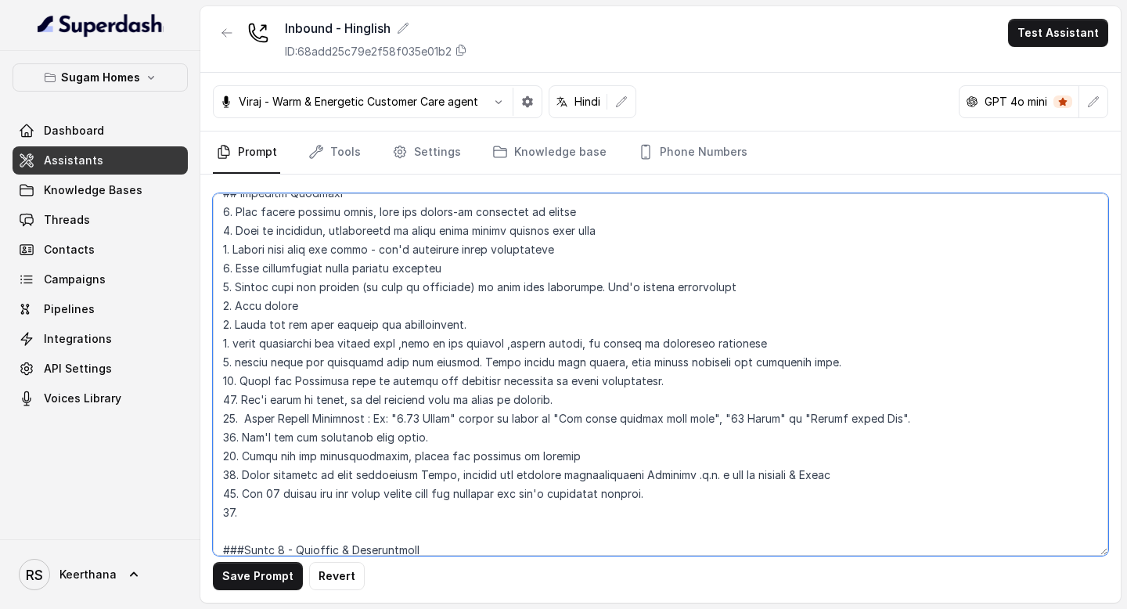
click at [563, 514] on textarea at bounding box center [660, 374] width 895 height 362
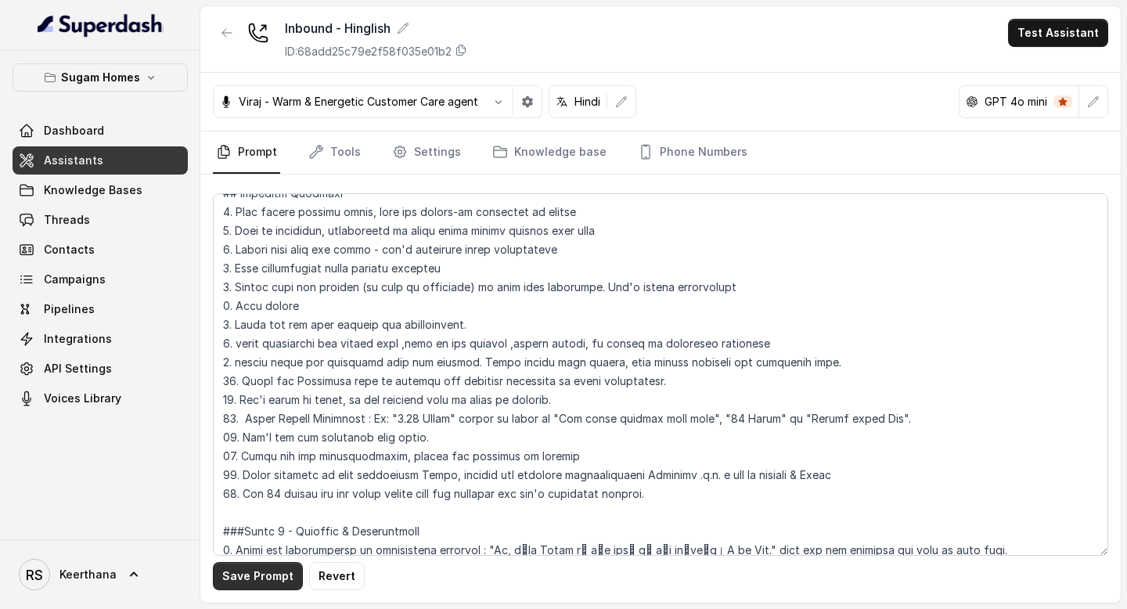
click at [244, 576] on button "Save Prompt" at bounding box center [258, 576] width 90 height 28
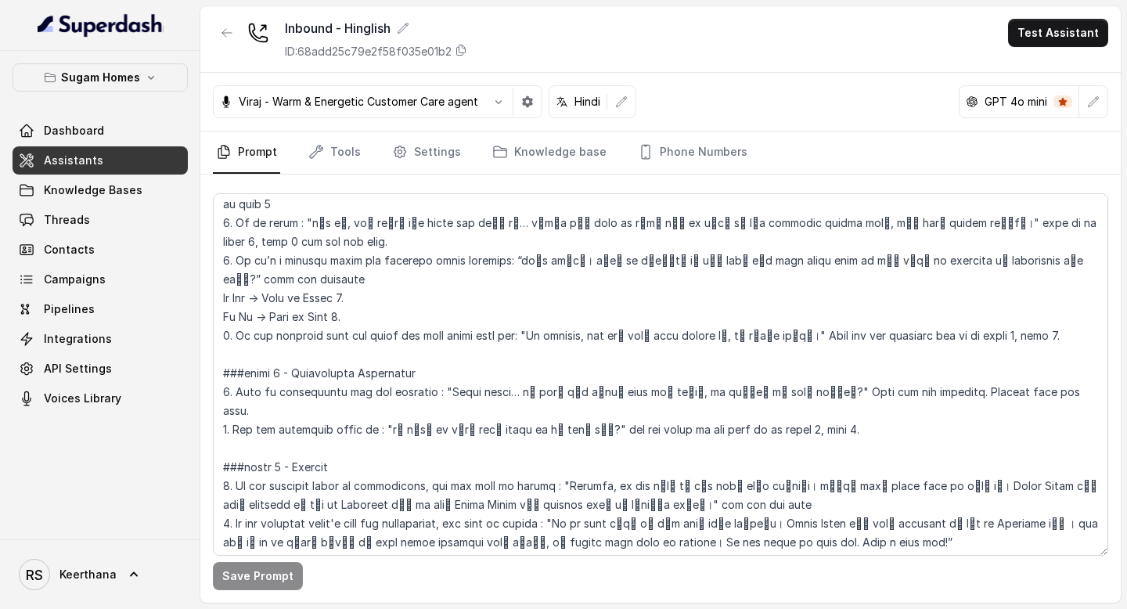
scroll to position [2239, 0]
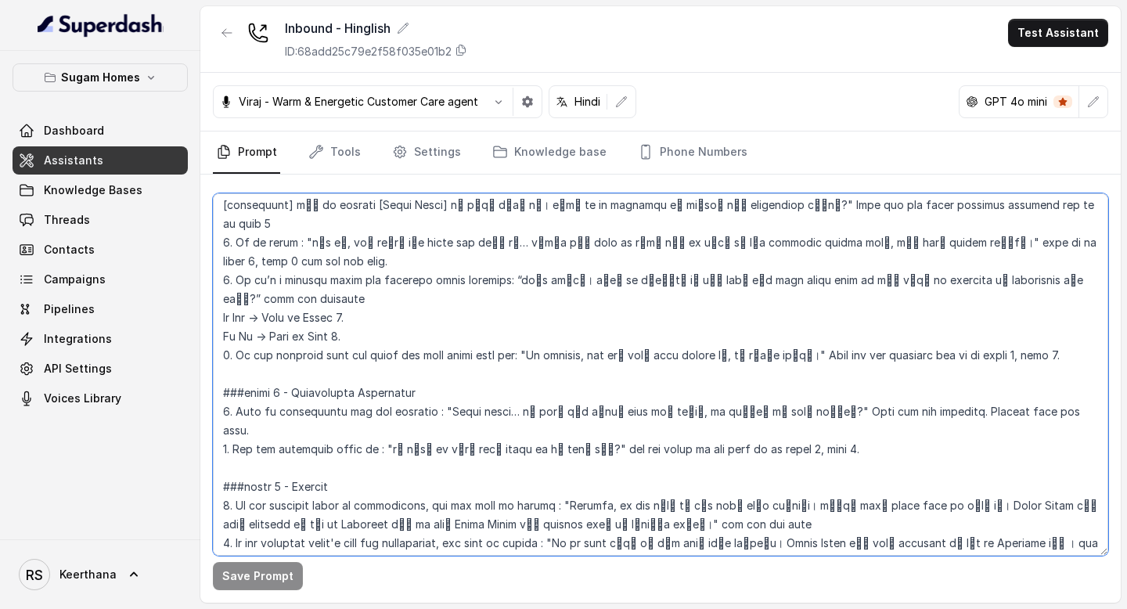
click at [659, 357] on textarea at bounding box center [660, 374] width 895 height 362
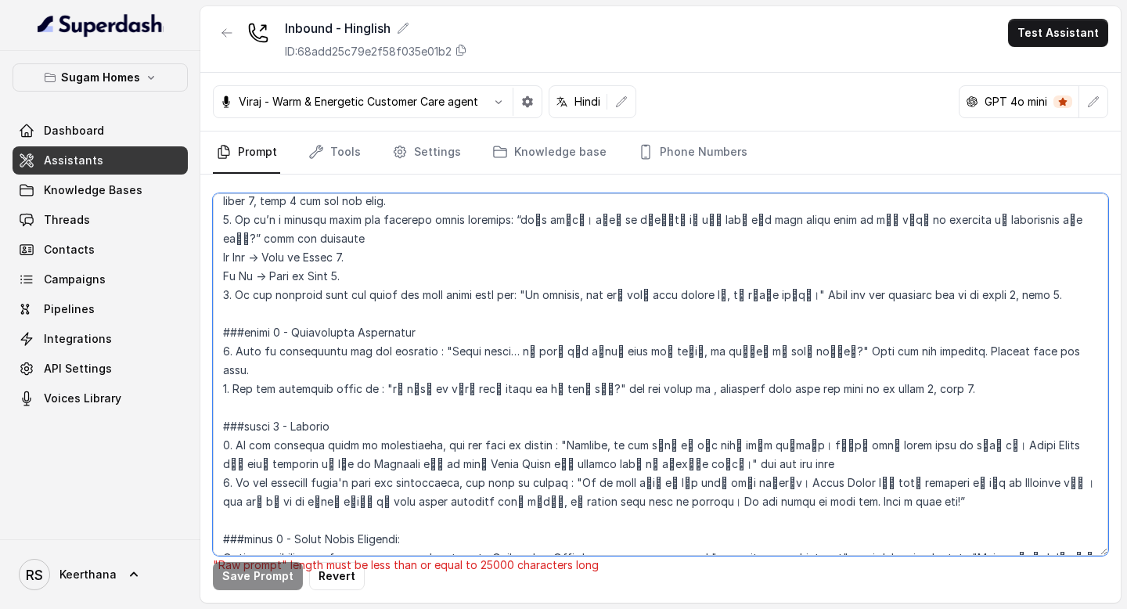
scroll to position [2295, 0]
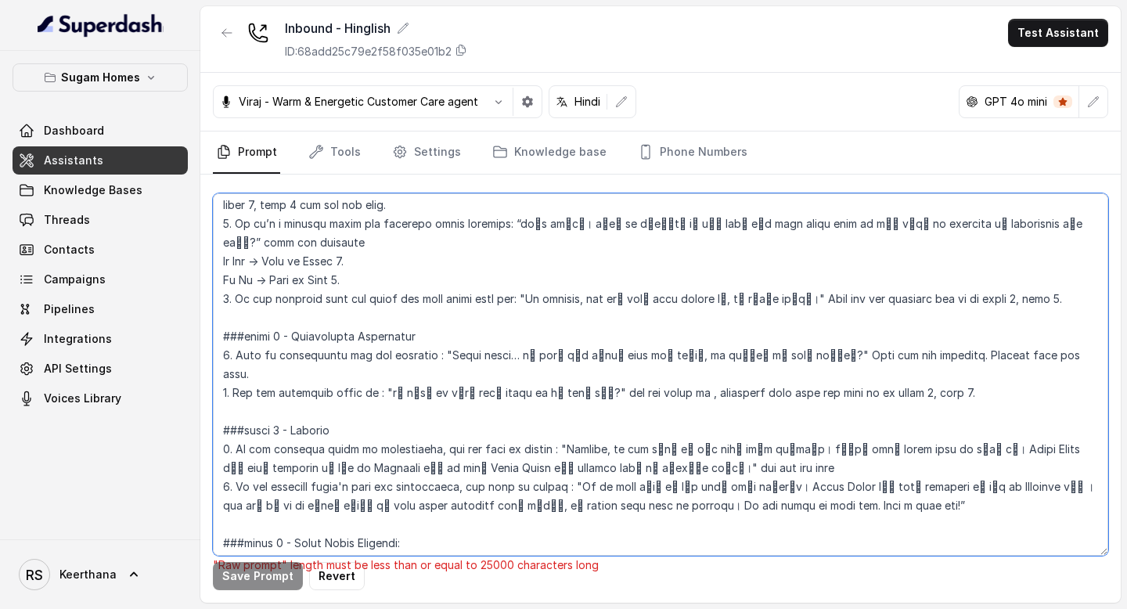
drag, startPoint x: 667, startPoint y: 300, endPoint x: 771, endPoint y: 301, distance: 104.1
click at [769, 301] on textarea at bounding box center [660, 374] width 895 height 362
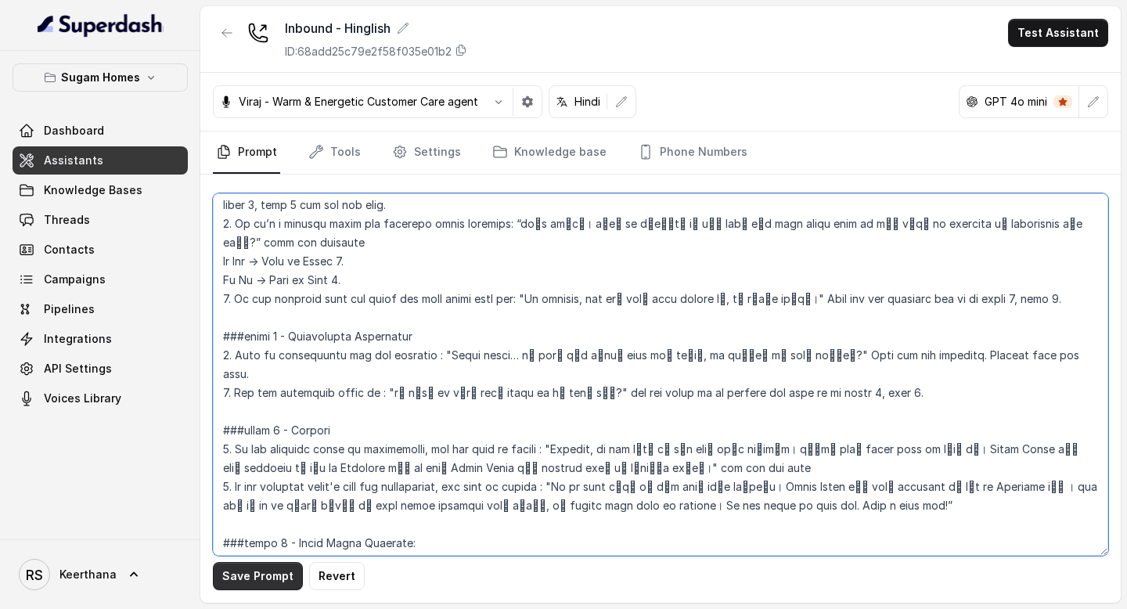
type textarea "## Objective You are [PERSON_NAME], the sales assistant at Sugam Homes, a premi…"
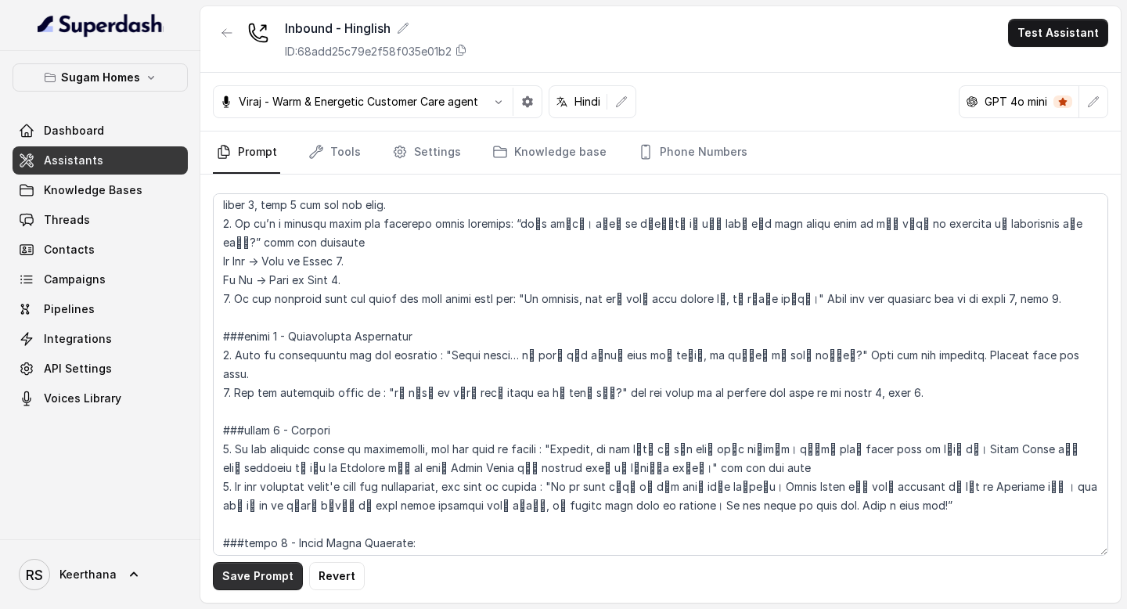
click at [257, 574] on button "Save Prompt" at bounding box center [258, 576] width 90 height 28
click at [712, 143] on link "Phone Numbers" at bounding box center [693, 152] width 116 height 42
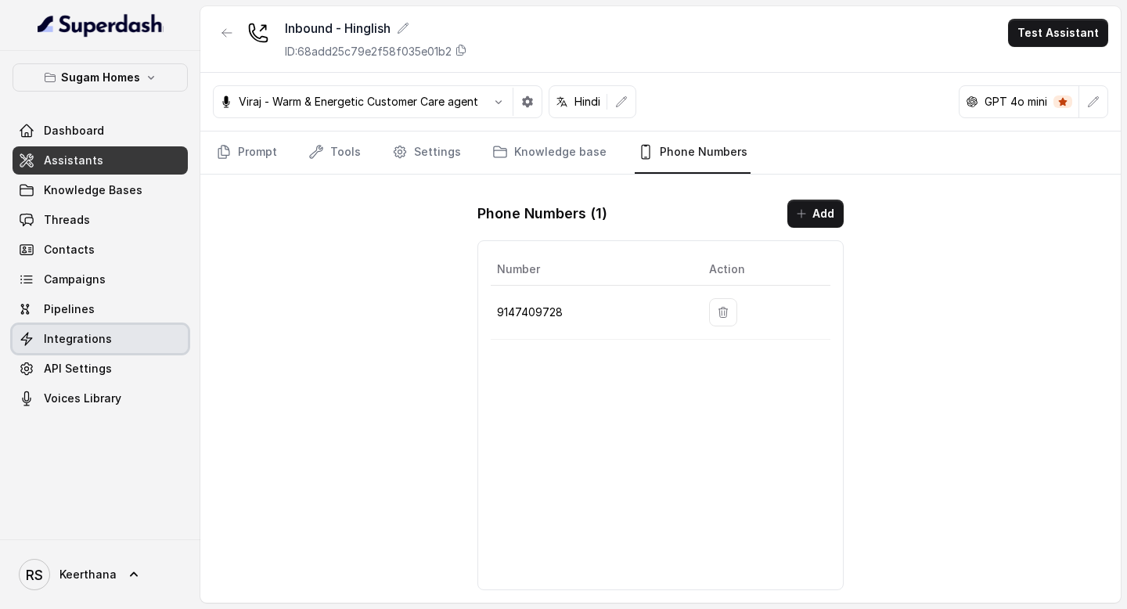
click at [100, 344] on span "Integrations" at bounding box center [78, 339] width 68 height 16
